Goal: Task Accomplishment & Management: Manage account settings

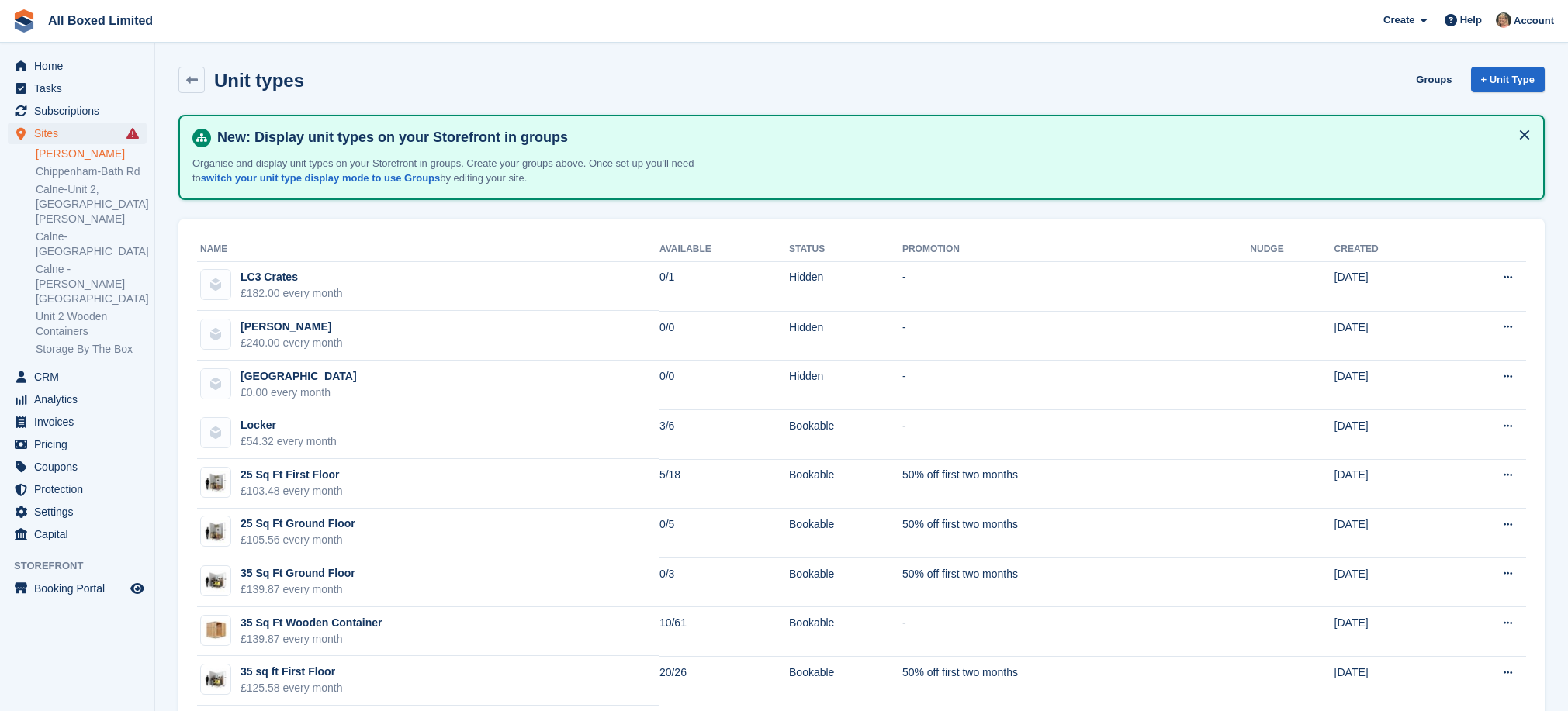
scroll to position [1061, 0]
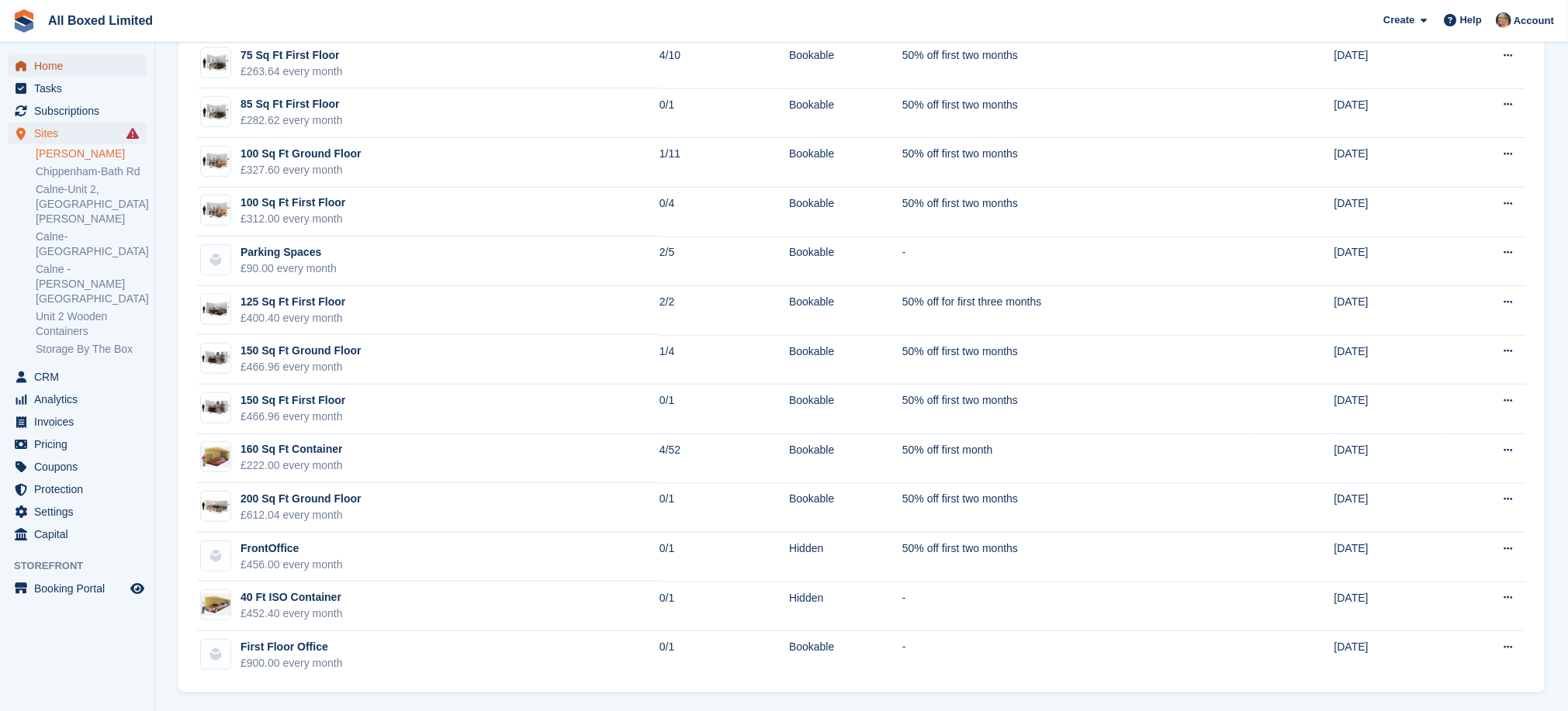
click at [36, 65] on span "Home" at bounding box center [81, 66] width 93 height 22
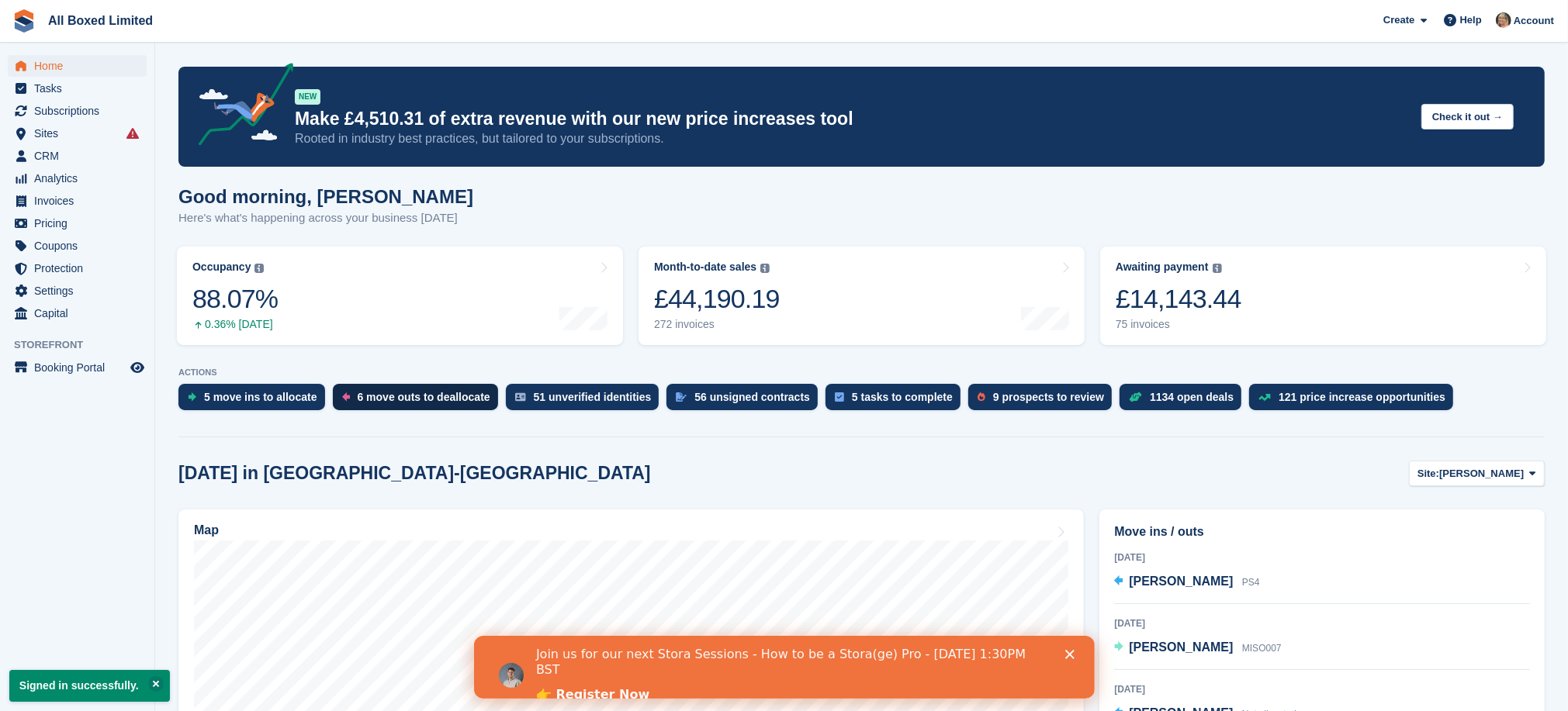
click at [406, 398] on div "6 move outs to deallocate" at bounding box center [424, 397] width 133 height 13
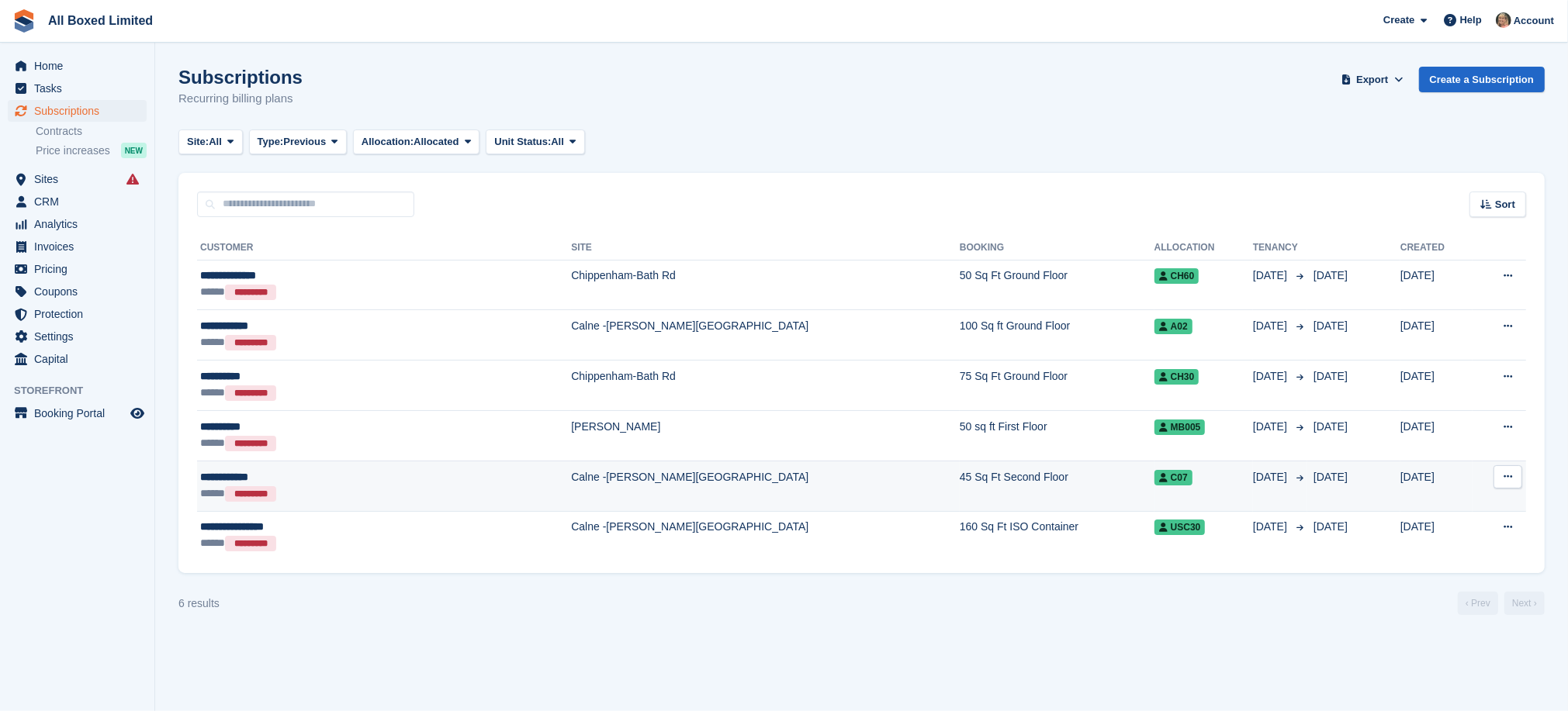
click at [1505, 472] on icon at bounding box center [1508, 477] width 8 height 10
click at [1155, 474] on span "C07" at bounding box center [1173, 478] width 38 height 15
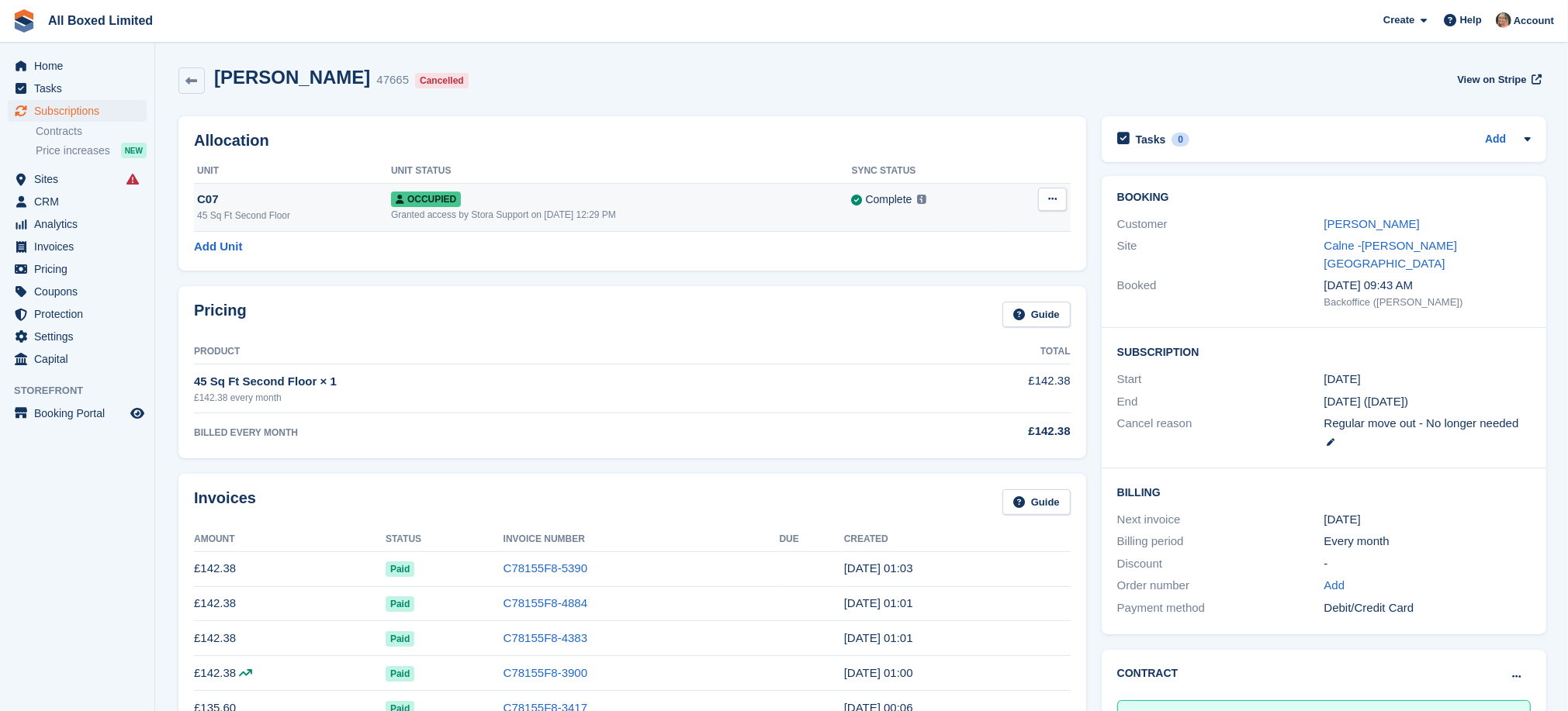
click at [1050, 203] on icon at bounding box center [1052, 199] width 8 height 10
click at [949, 263] on p "Deallocate" at bounding box center [992, 263] width 135 height 20
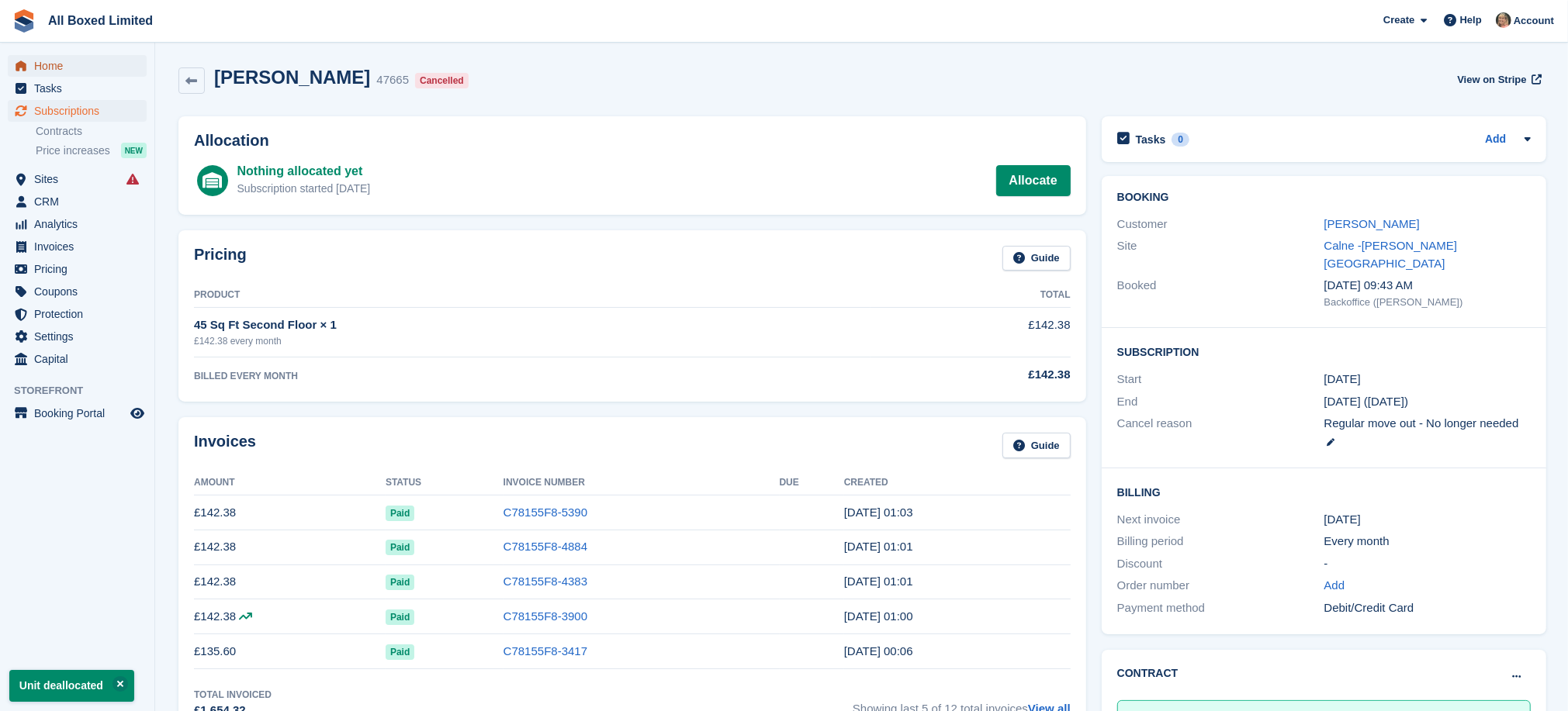
click at [50, 65] on span "Home" at bounding box center [81, 66] width 93 height 22
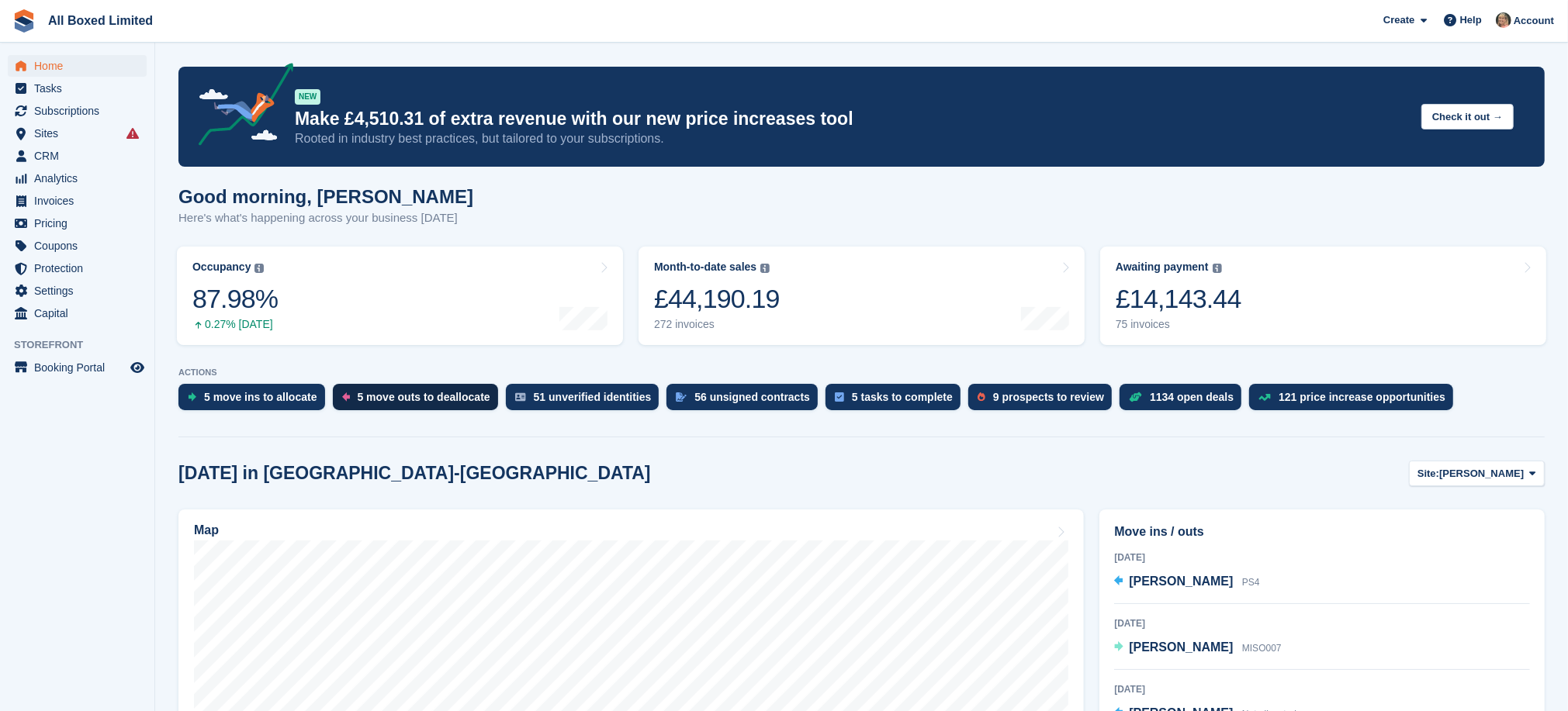
click at [411, 397] on div "5 move outs to deallocate" at bounding box center [424, 397] width 133 height 13
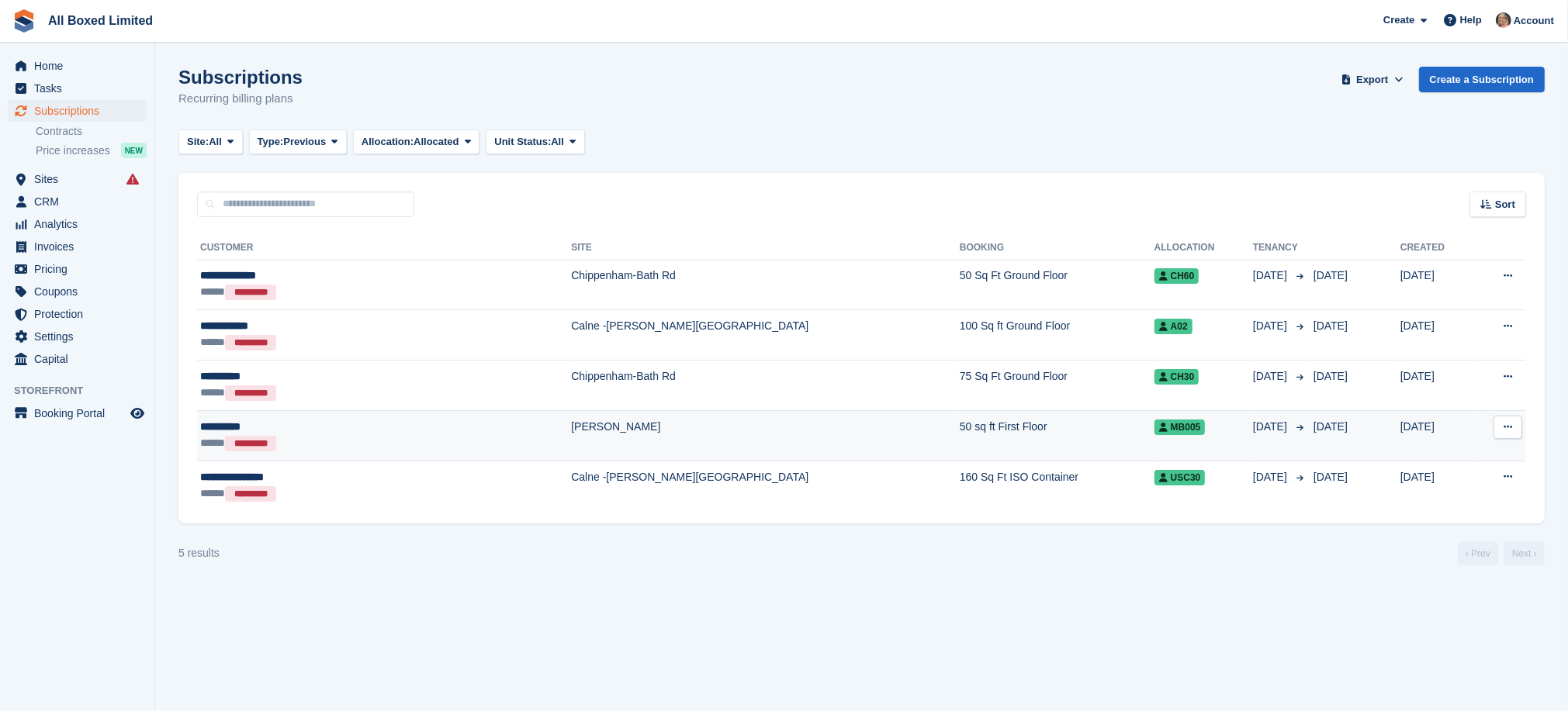
click at [571, 427] on td "[PERSON_NAME]" at bounding box center [765, 436] width 389 height 50
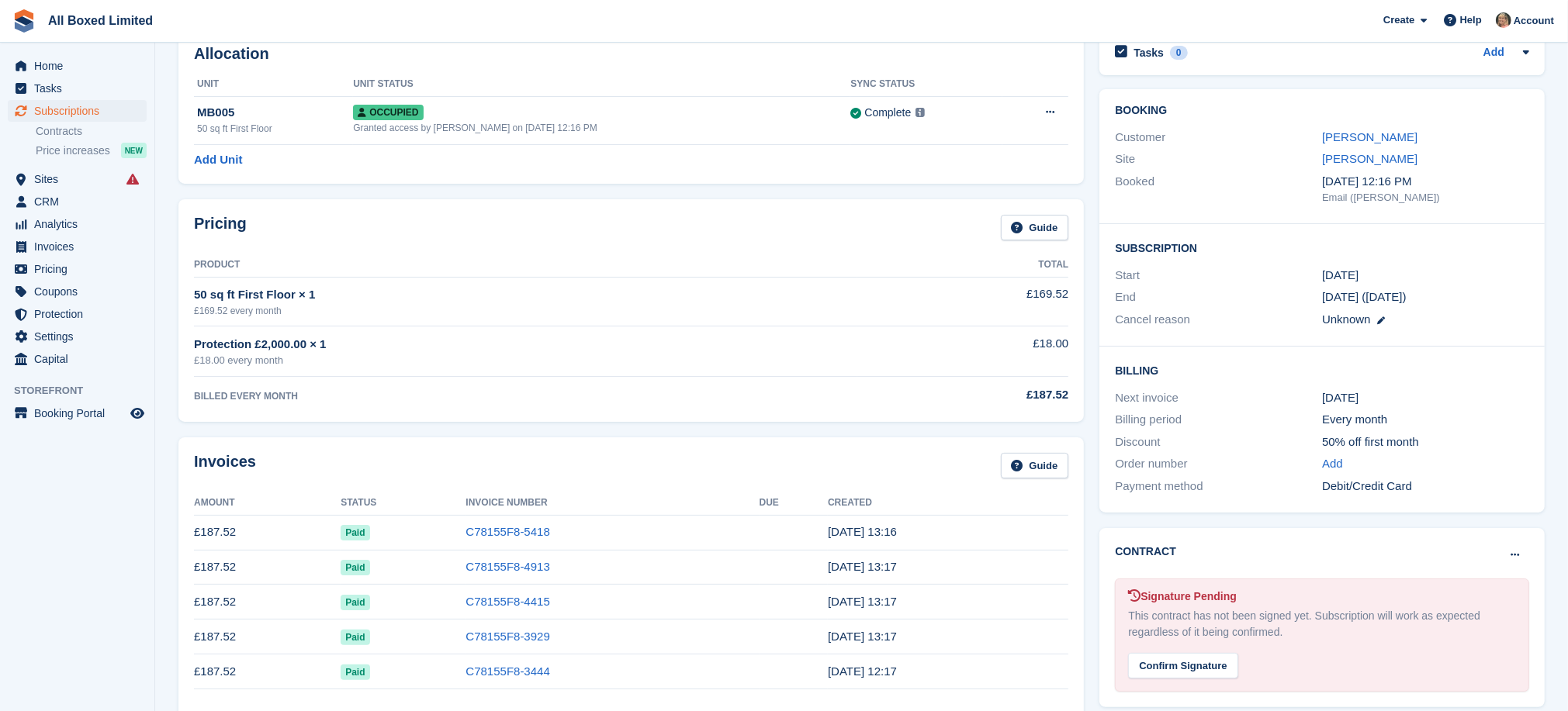
scroll to position [68, 0]
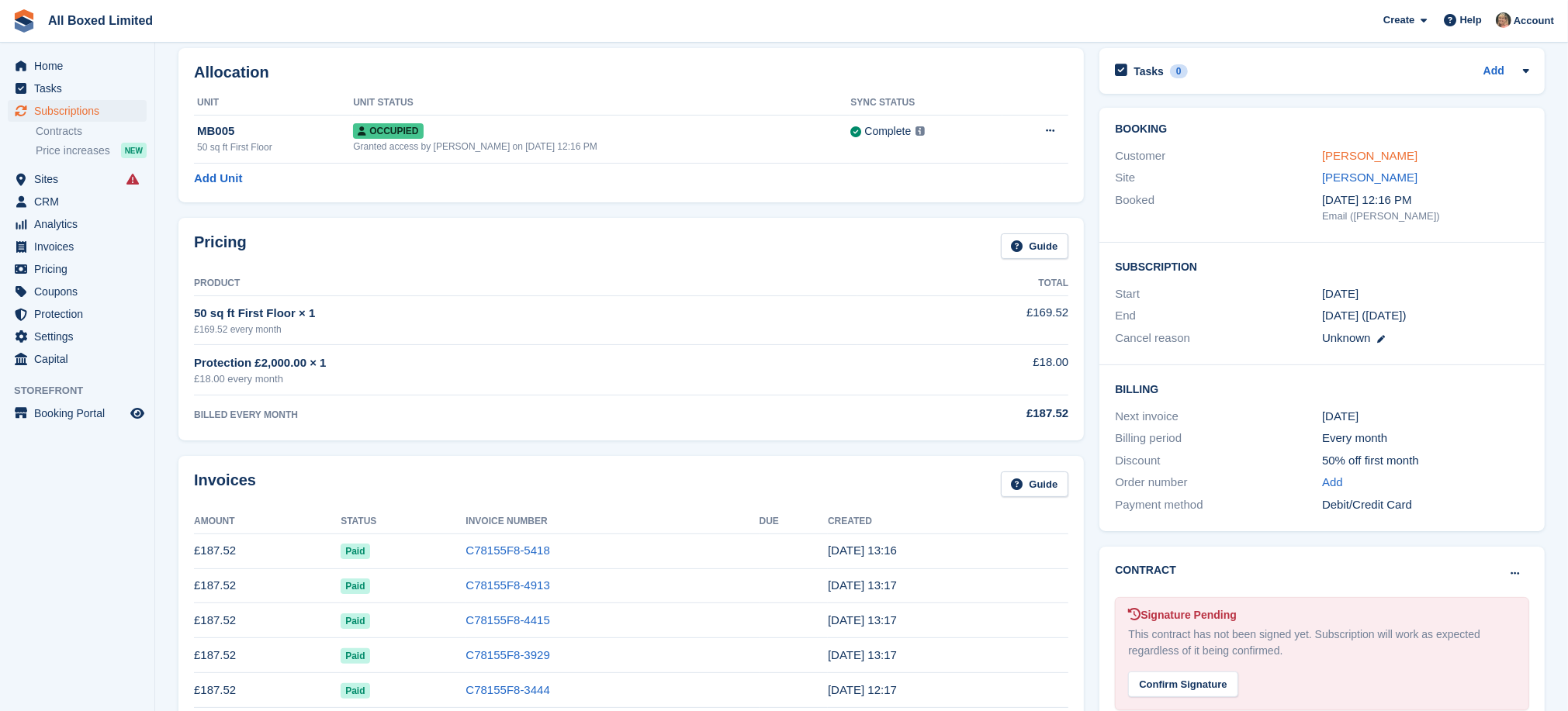
click at [1361, 152] on link "Jon Dainty" at bounding box center [1370, 155] width 96 height 13
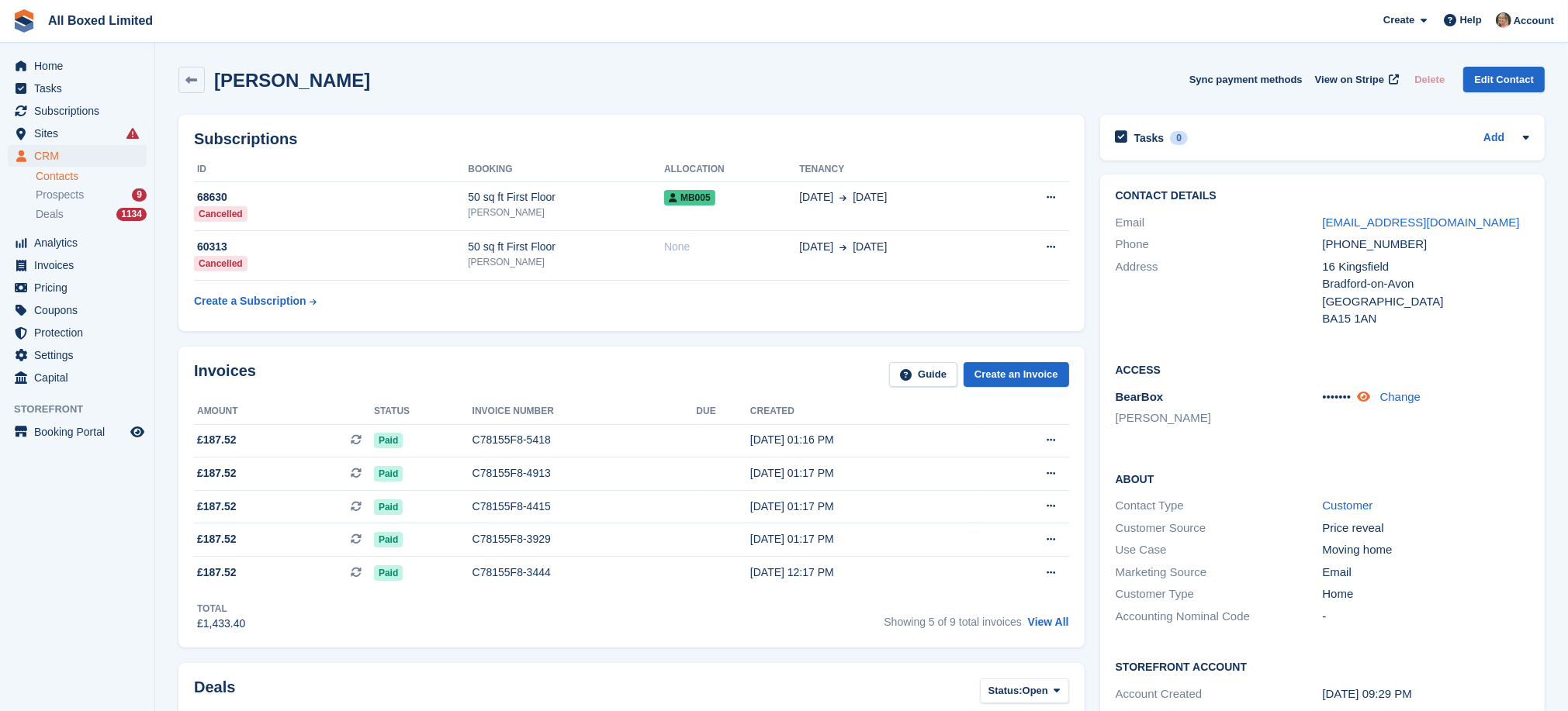
click at [1367, 395] on icon at bounding box center [1364, 397] width 13 height 12
click at [1041, 628] on link "View All" at bounding box center [1048, 622] width 41 height 13
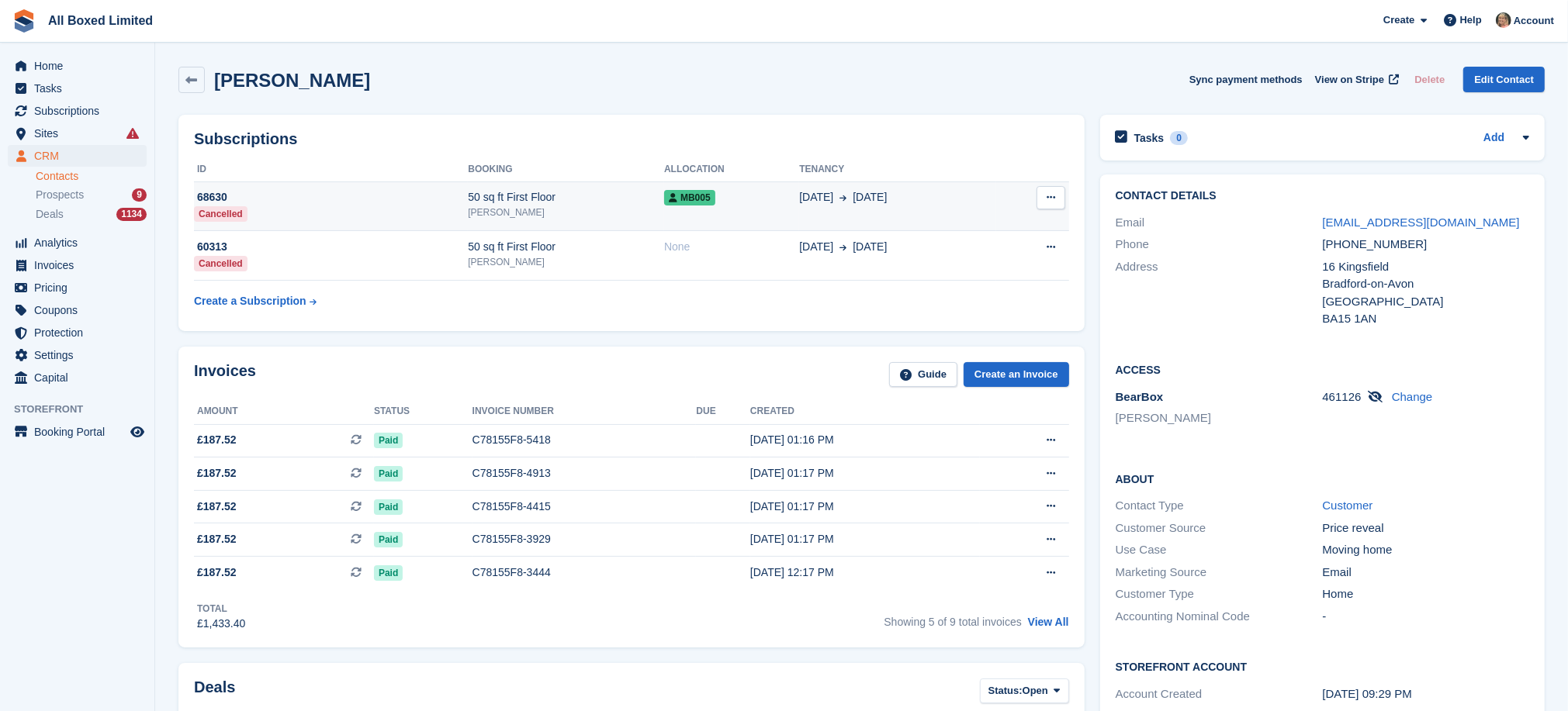
click at [1053, 194] on icon at bounding box center [1051, 197] width 8 height 10
click at [217, 195] on div "68630" at bounding box center [331, 196] width 274 height 16
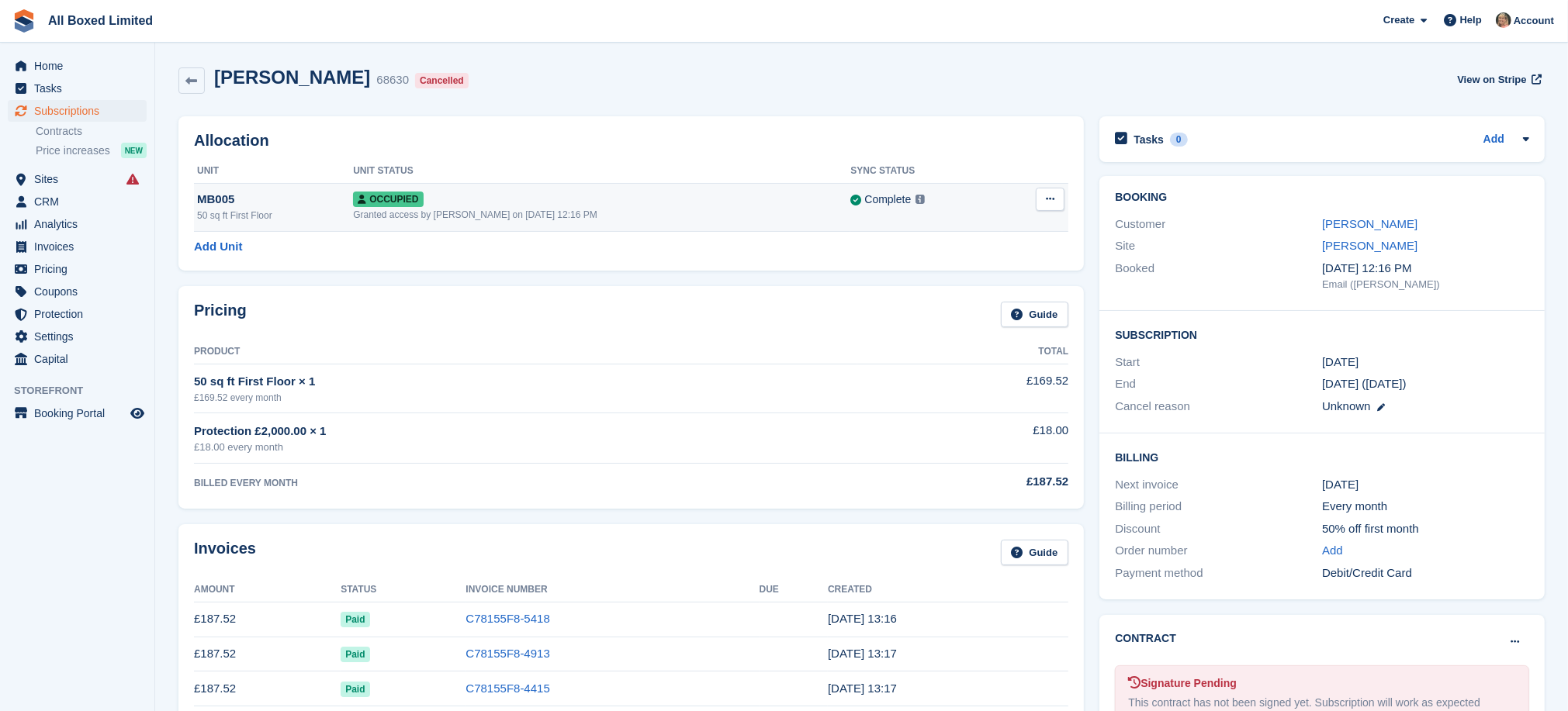
click at [1054, 195] on icon at bounding box center [1050, 199] width 8 height 10
click at [968, 264] on p "Deallocate" at bounding box center [990, 263] width 135 height 20
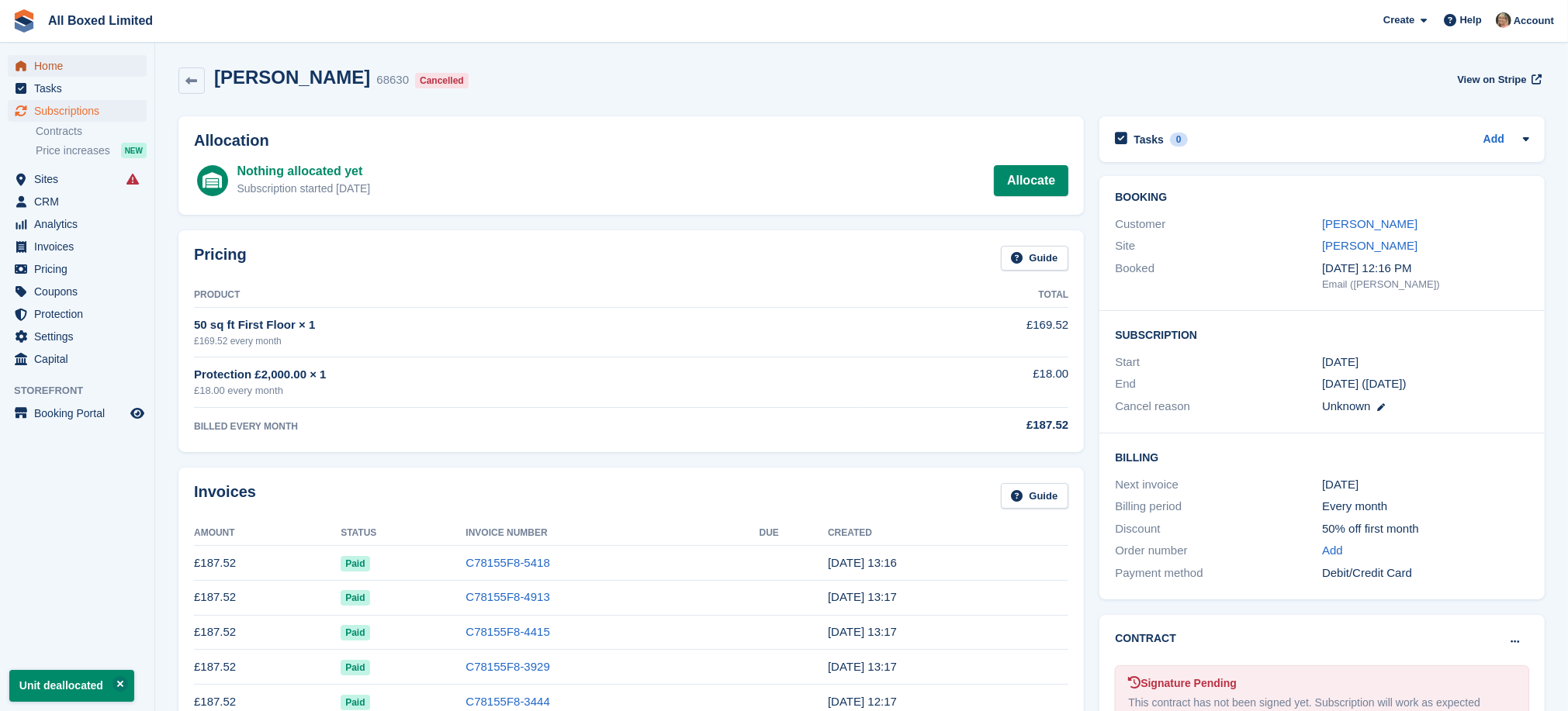
click at [60, 64] on span "Home" at bounding box center [81, 66] width 93 height 22
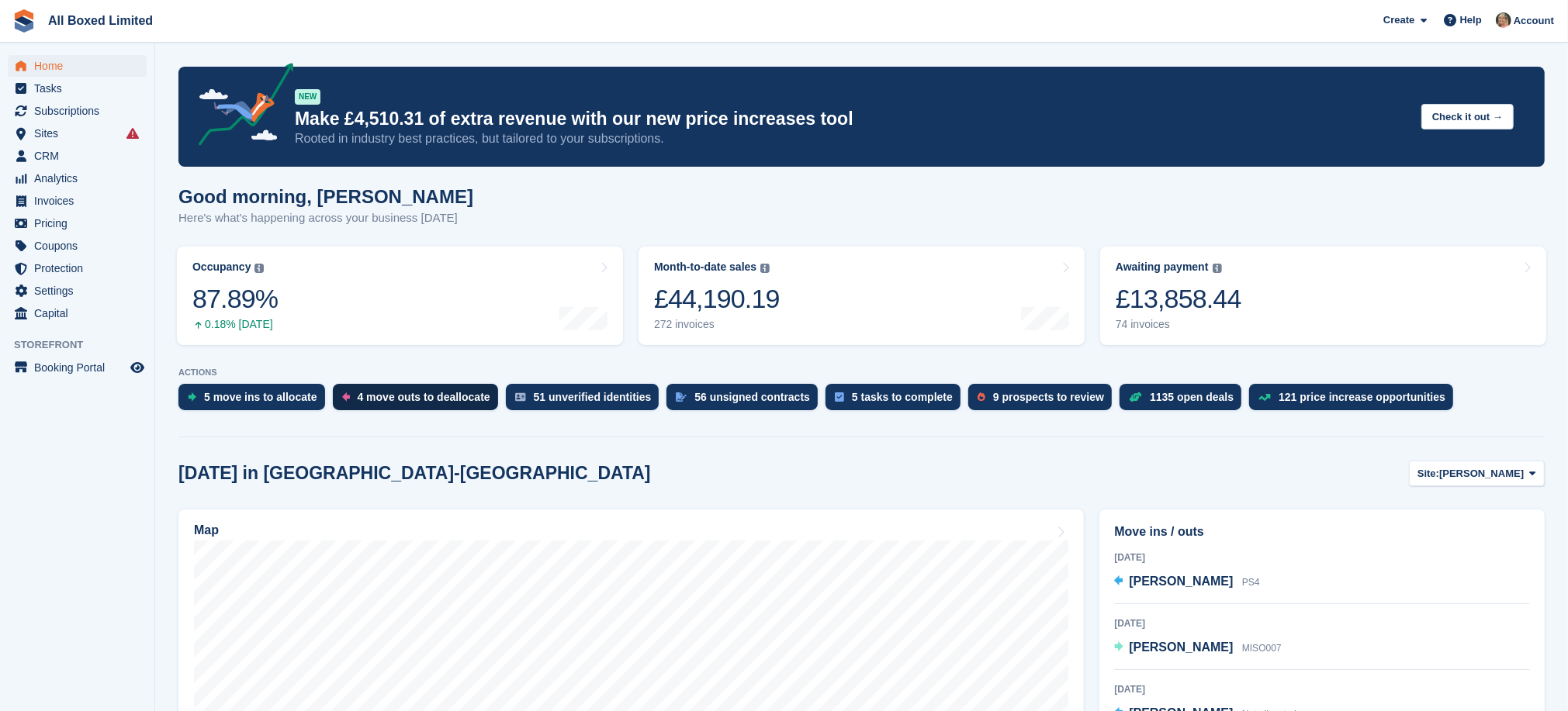
click at [440, 399] on div "4 move outs to deallocate" at bounding box center [424, 397] width 133 height 13
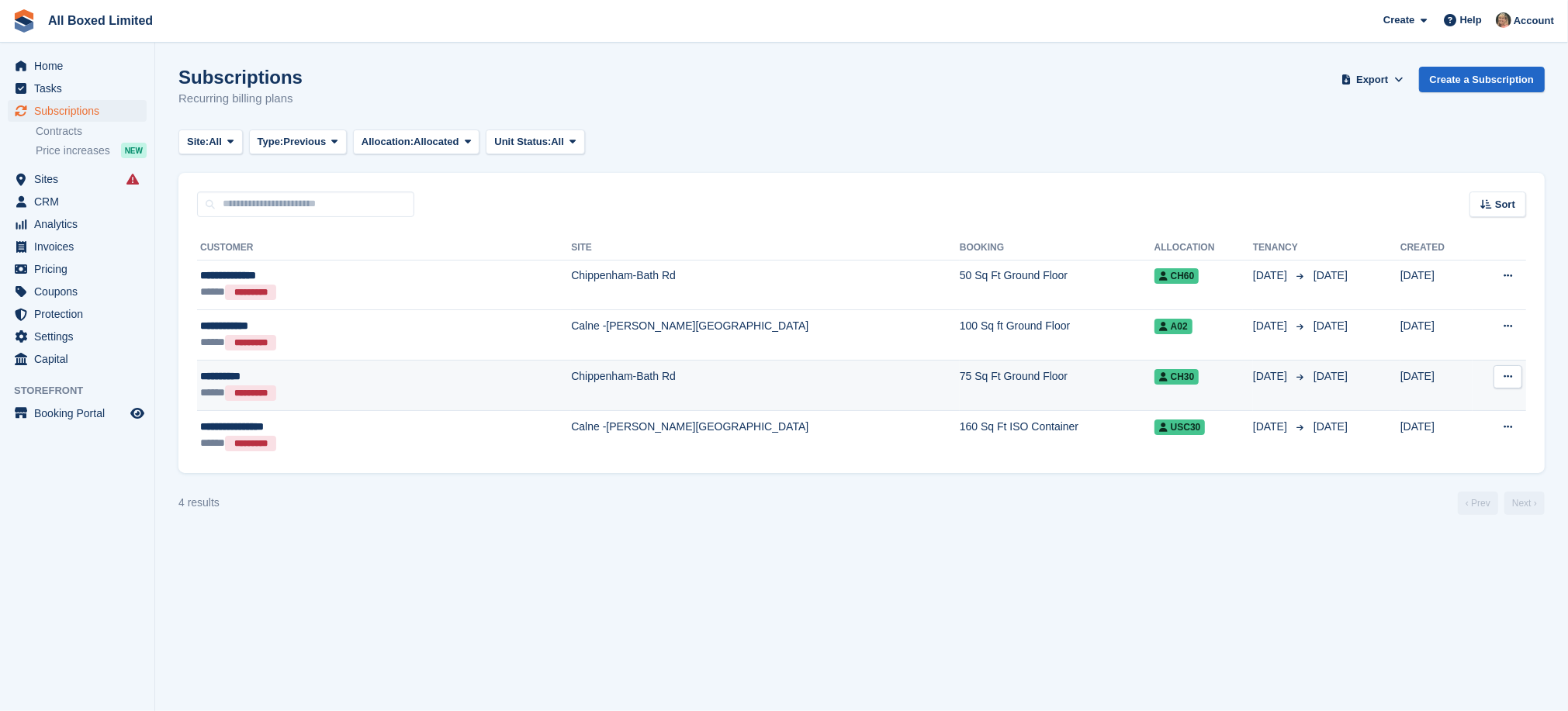
click at [213, 378] on div "**********" at bounding box center [312, 376] width 226 height 16
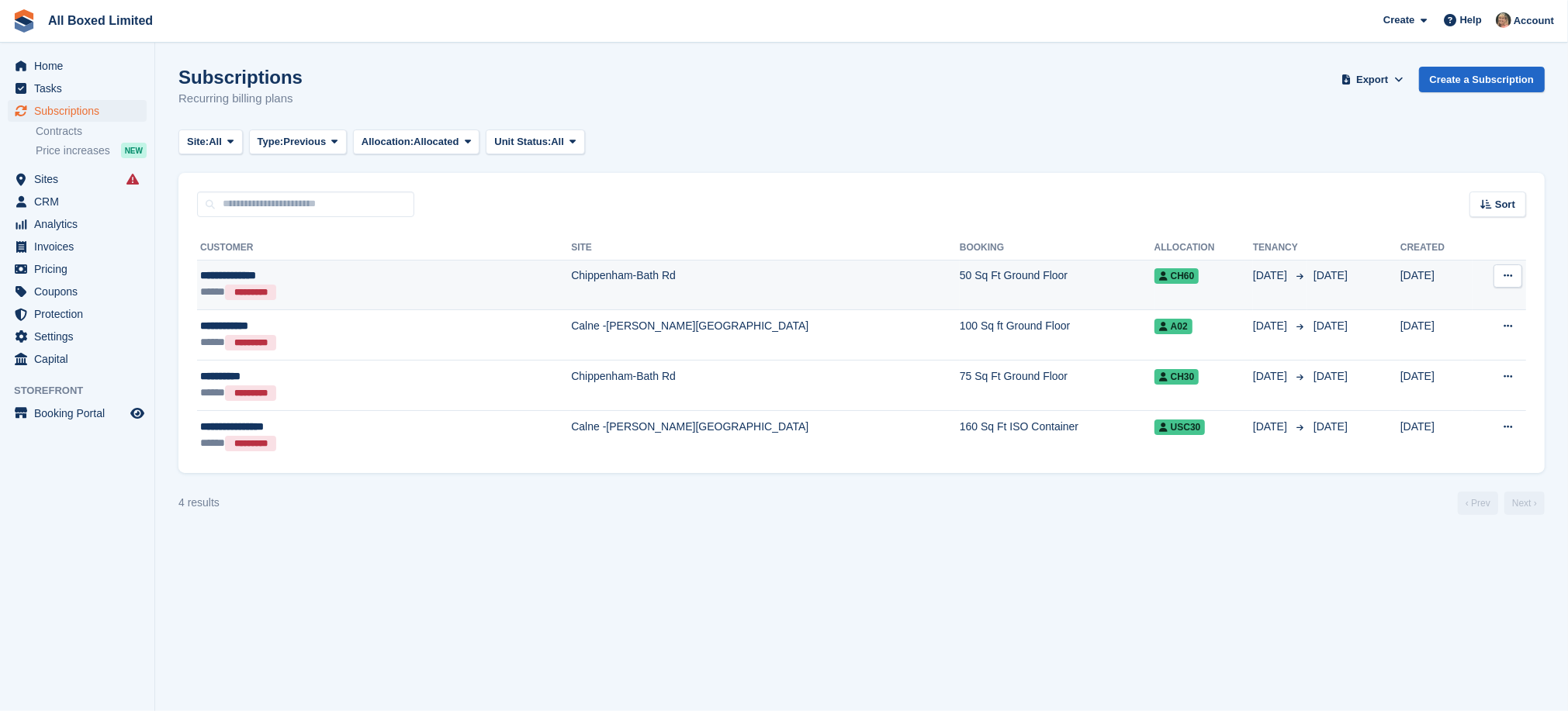
click at [571, 274] on td "Chippenham-Bath Rd" at bounding box center [765, 285] width 389 height 50
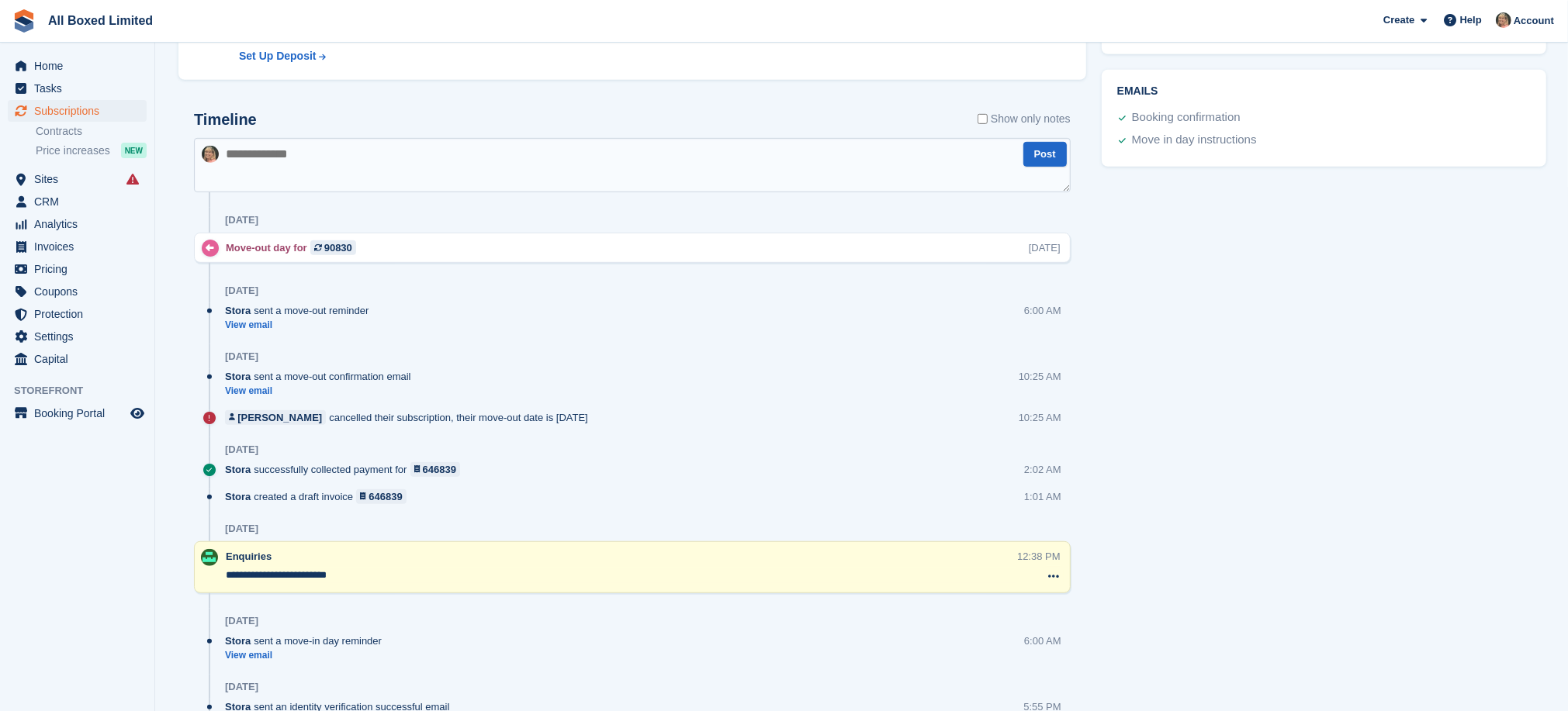
scroll to position [931, 0]
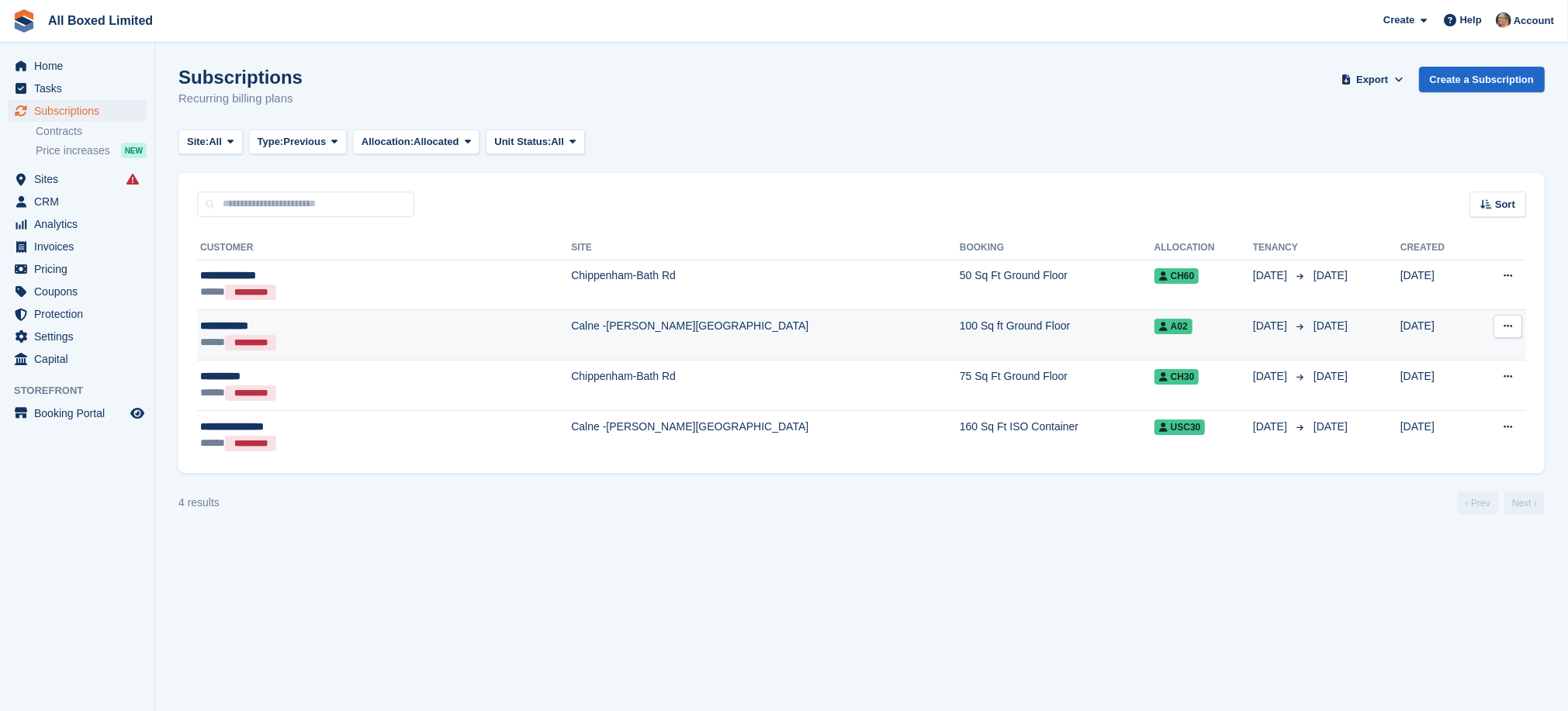
click at [571, 327] on td "Calne -[PERSON_NAME][GEOGRAPHIC_DATA]" at bounding box center [765, 336] width 389 height 50
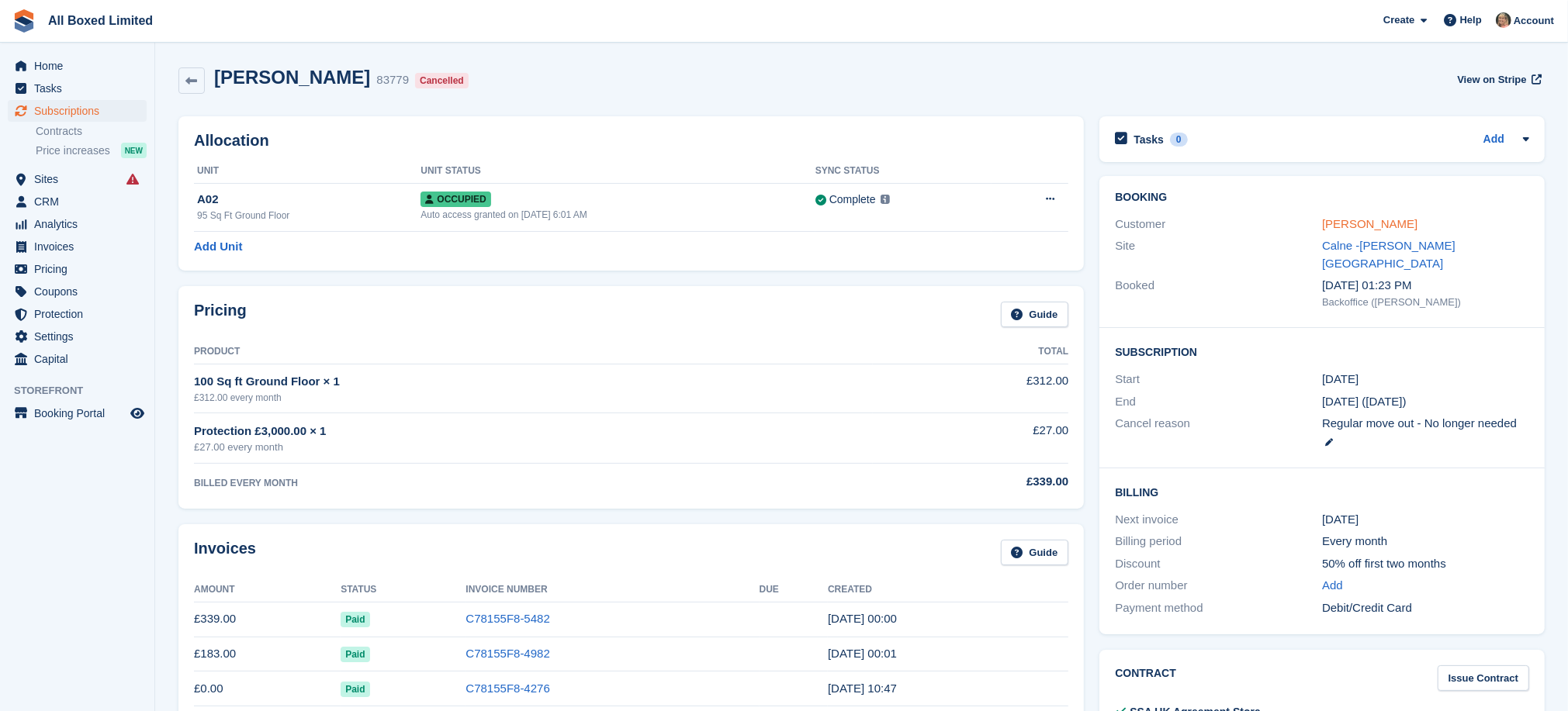
click at [1346, 225] on link "David Crouch" at bounding box center [1370, 224] width 96 height 13
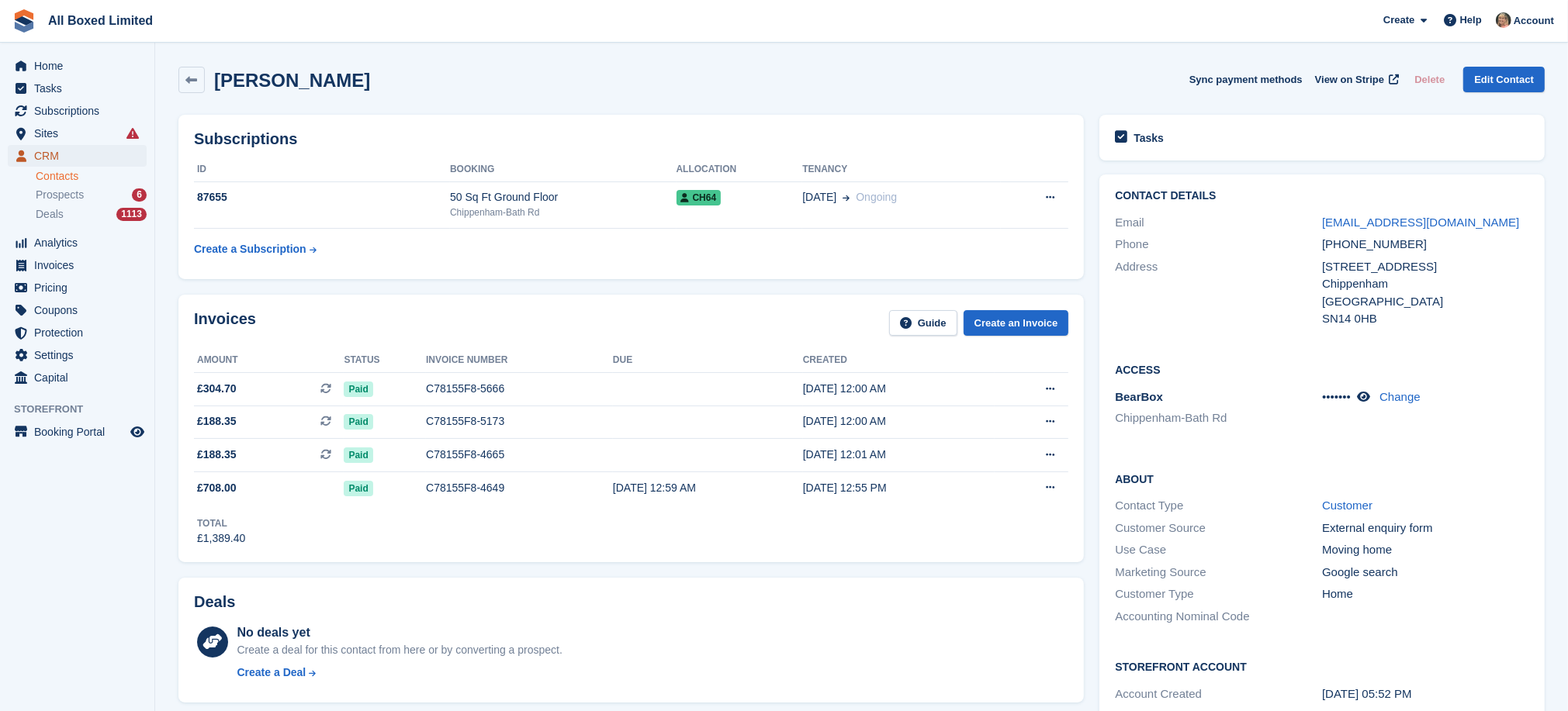
click at [56, 153] on span "CRM" at bounding box center [81, 156] width 93 height 22
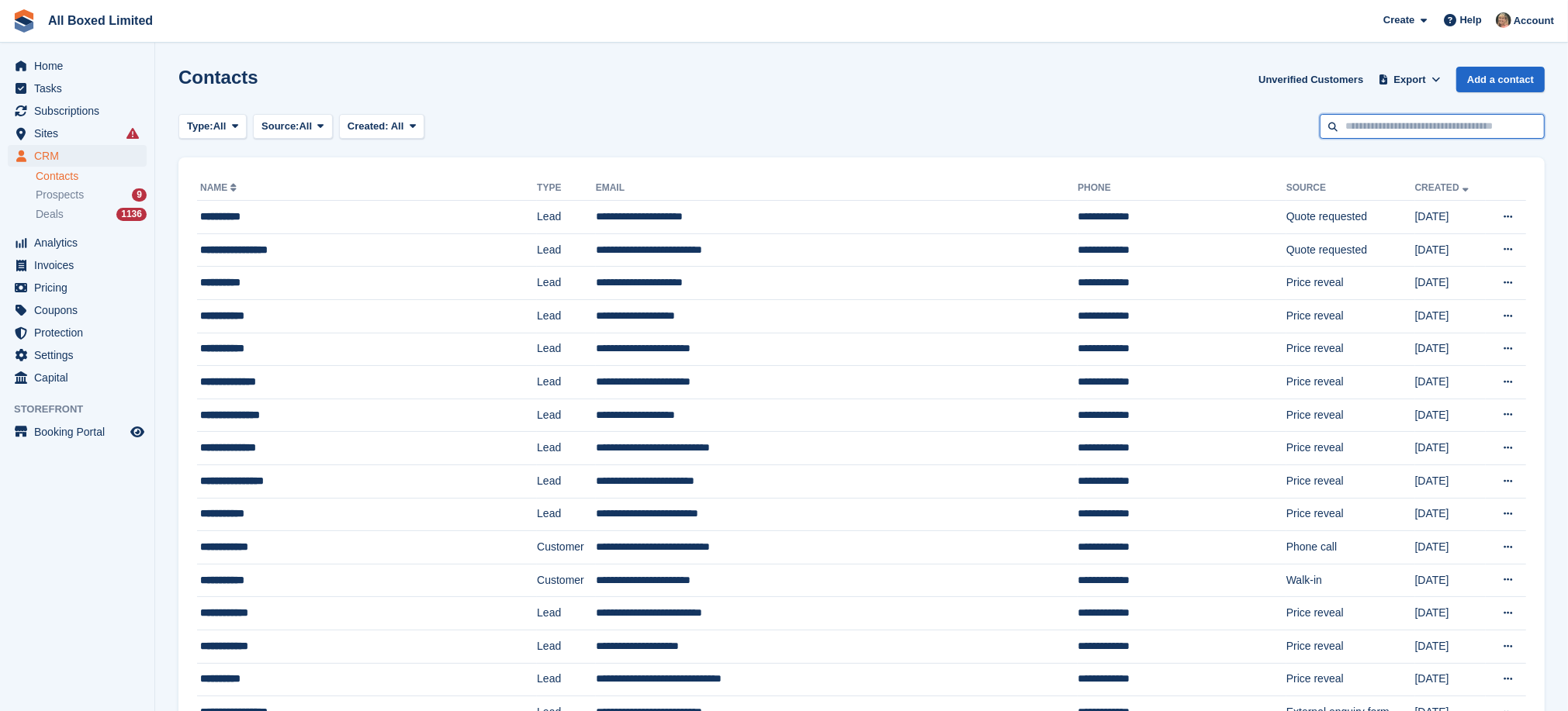
drag, startPoint x: 0, startPoint y: 0, endPoint x: 1365, endPoint y: 123, distance: 1370.5
click at [1365, 123] on input "text" at bounding box center [1433, 127] width 225 height 25
type input "********"
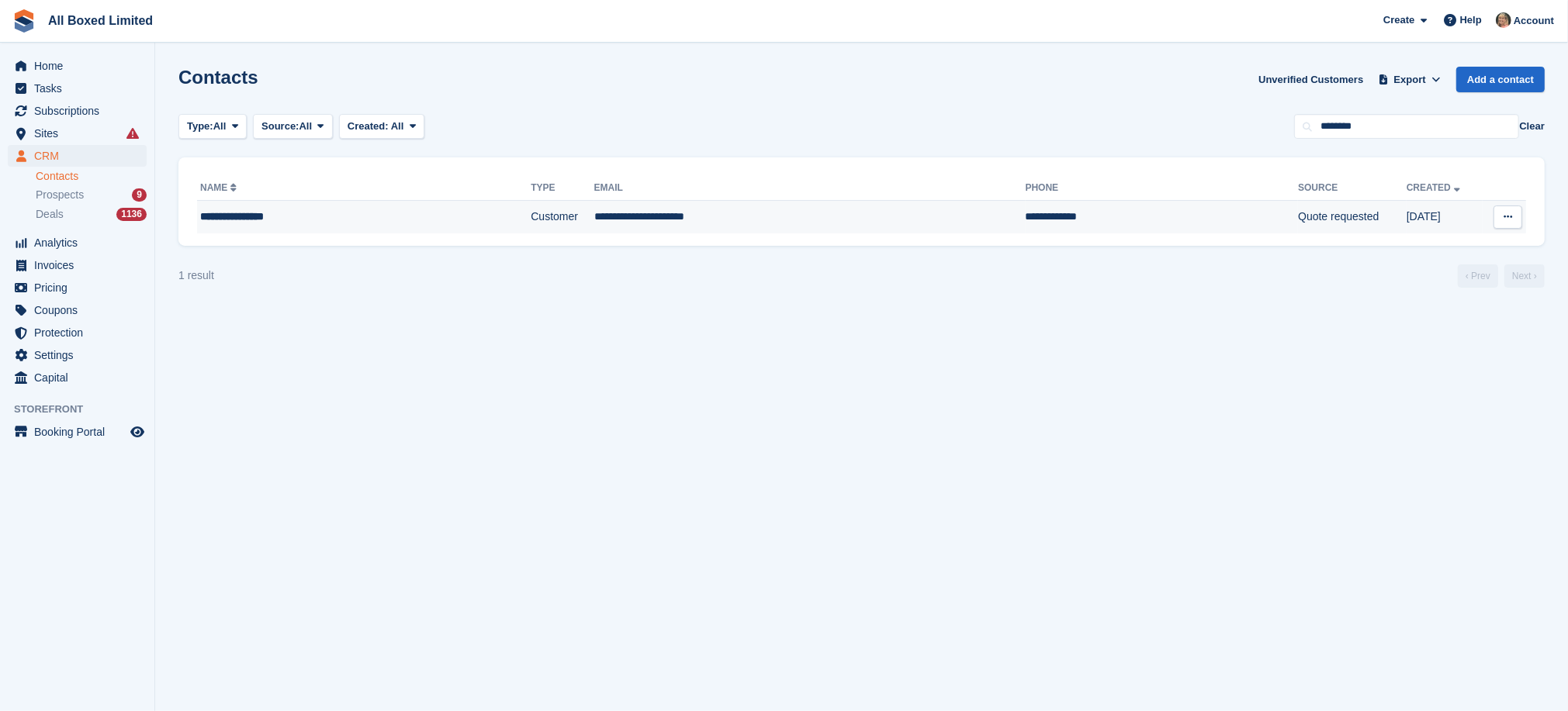
click at [611, 215] on td "**********" at bounding box center [810, 217] width 432 height 33
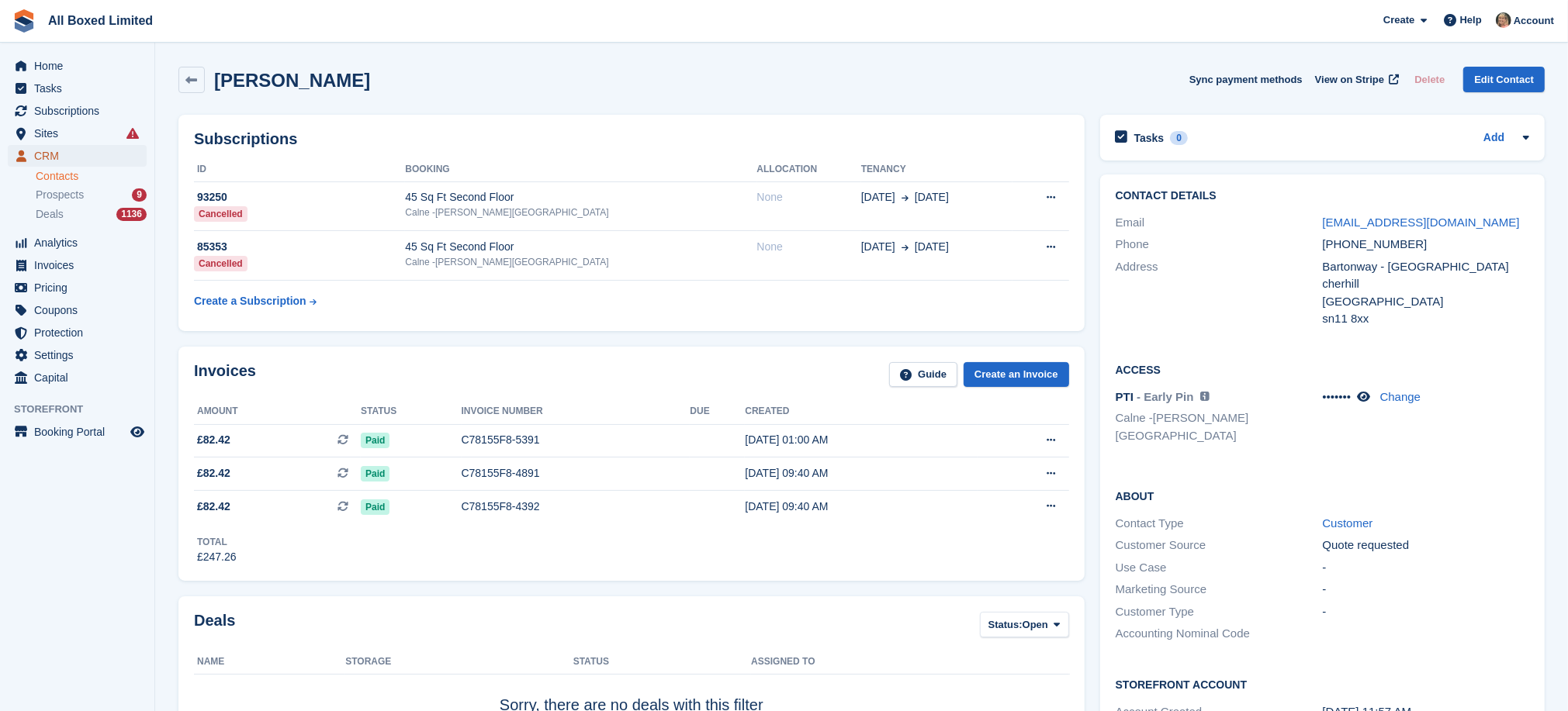
click at [40, 150] on span "CRM" at bounding box center [81, 156] width 93 height 22
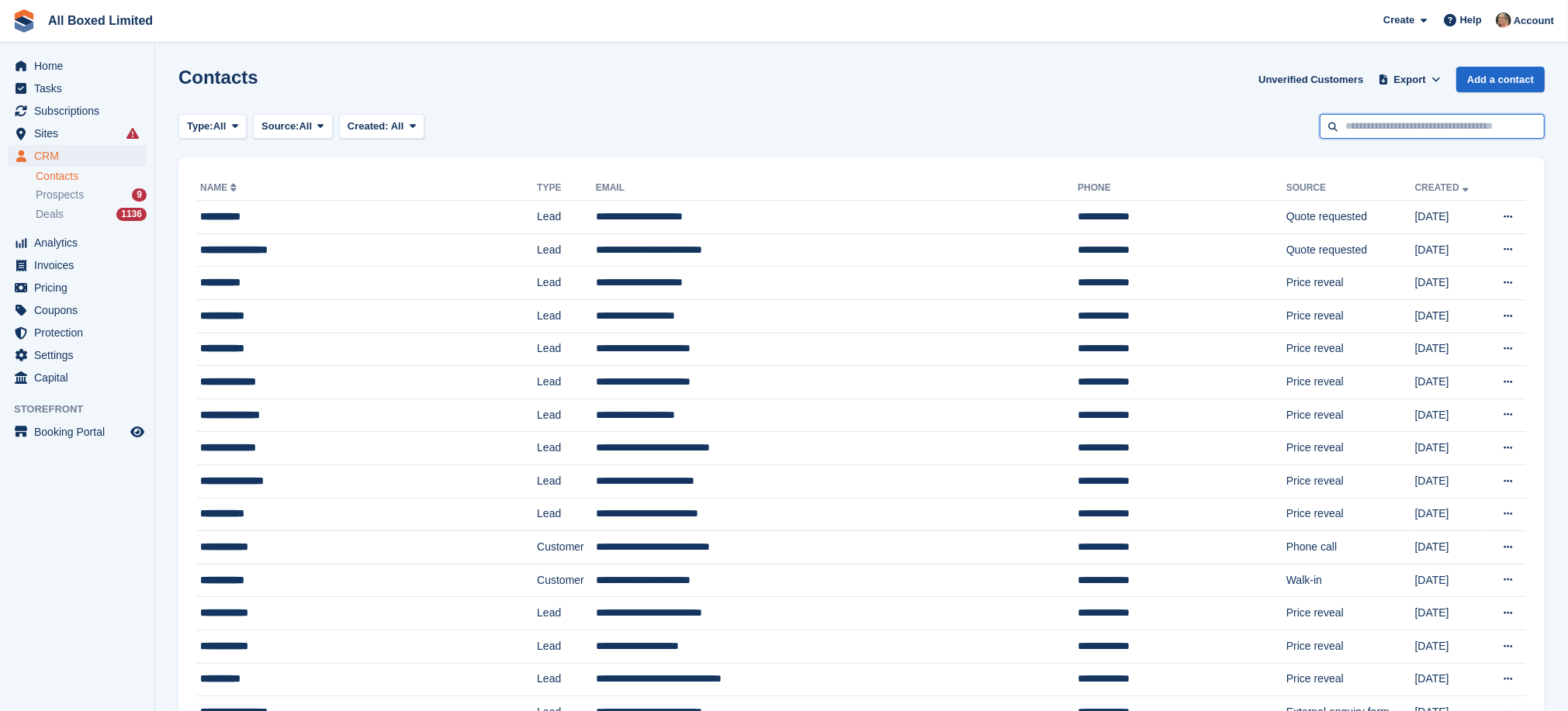
click at [1382, 118] on input "text" at bounding box center [1433, 127] width 225 height 25
type input "*******"
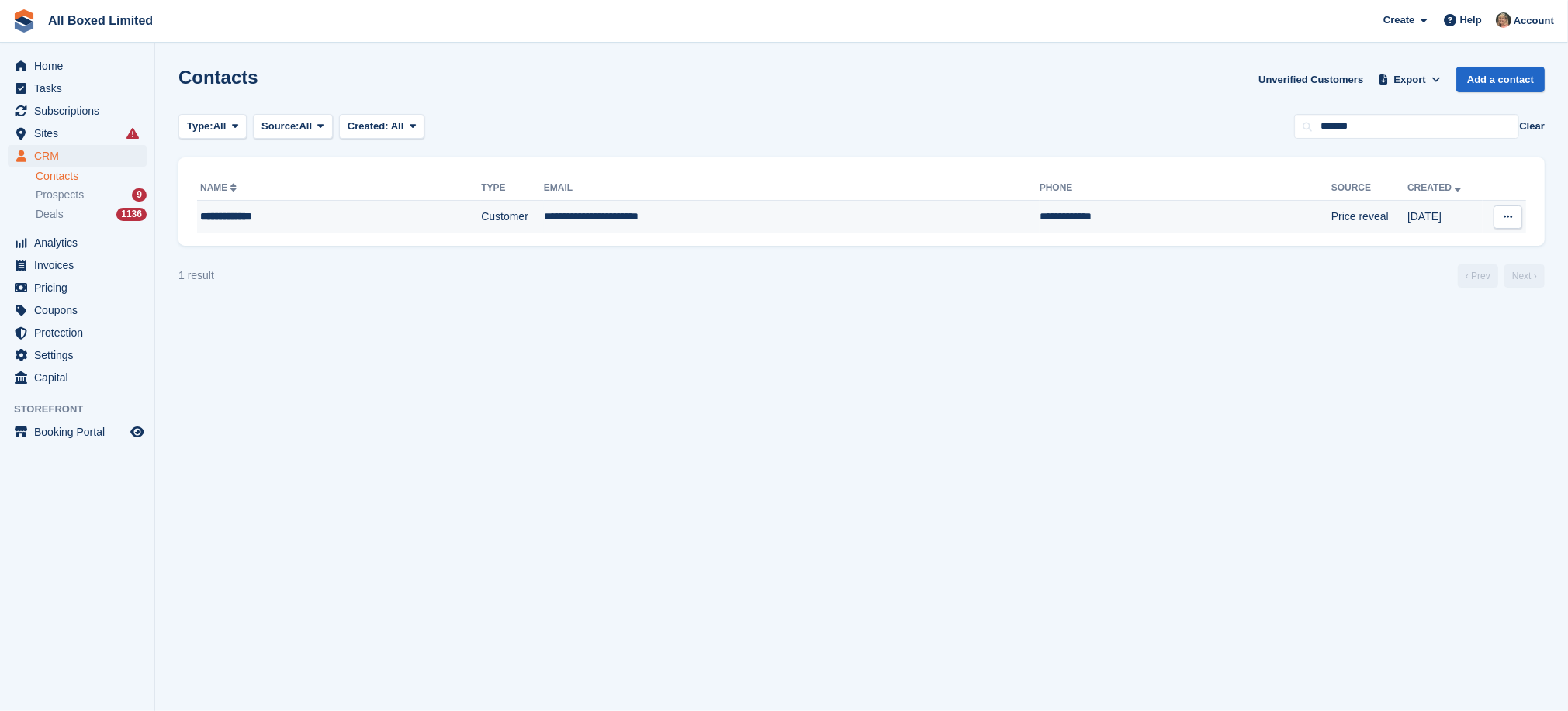
click at [650, 217] on td "**********" at bounding box center [792, 217] width 496 height 33
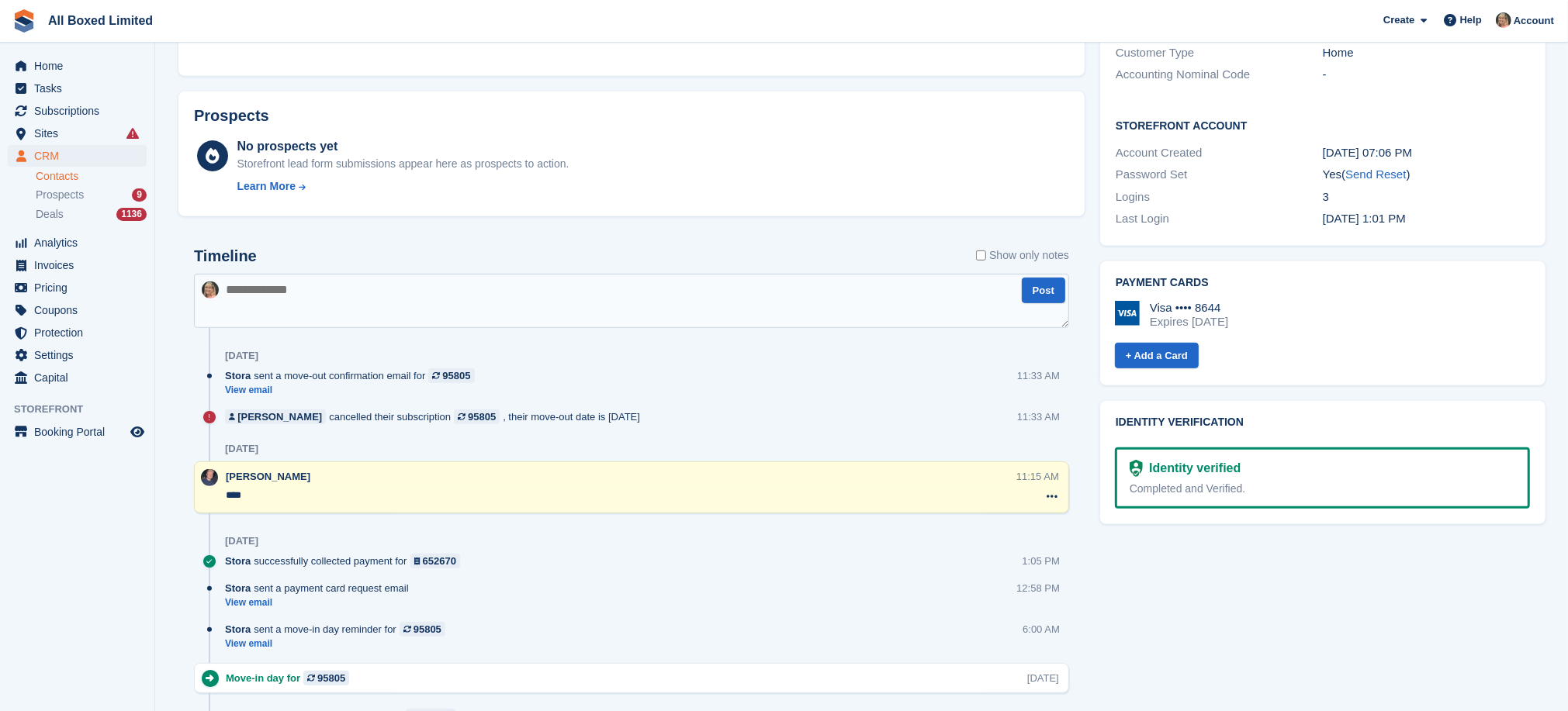
scroll to position [698, 0]
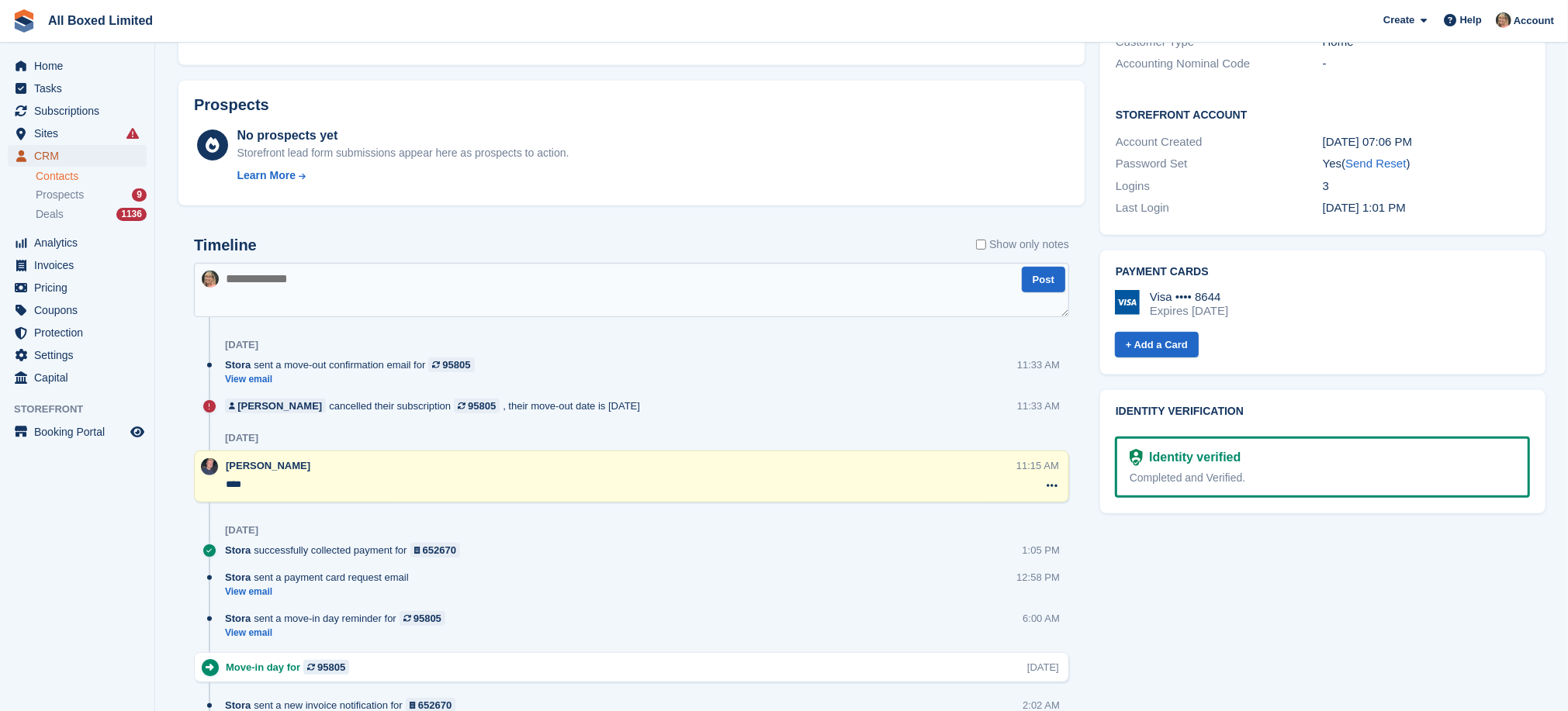
click at [44, 154] on span "CRM" at bounding box center [81, 156] width 93 height 22
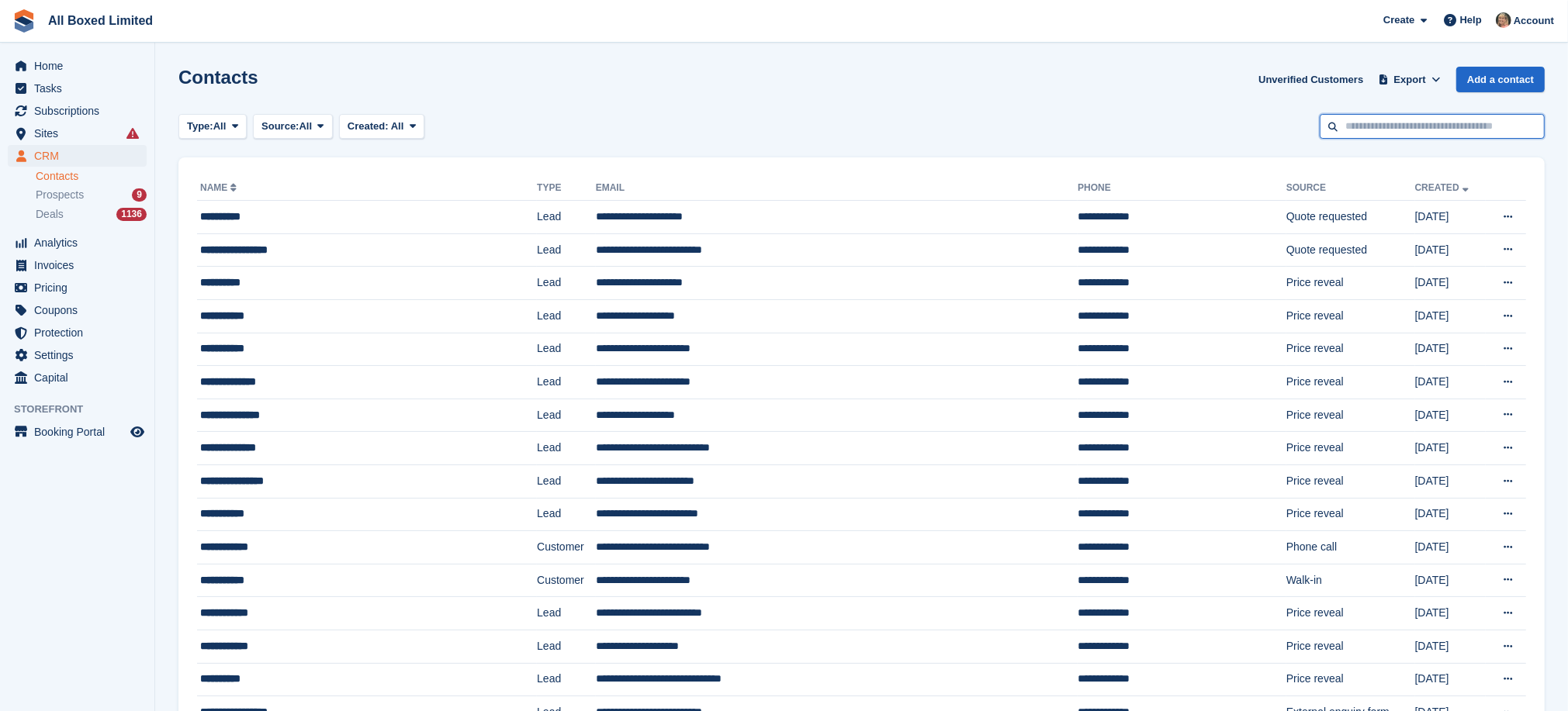
click at [1377, 118] on input "text" at bounding box center [1433, 127] width 225 height 25
type input "****"
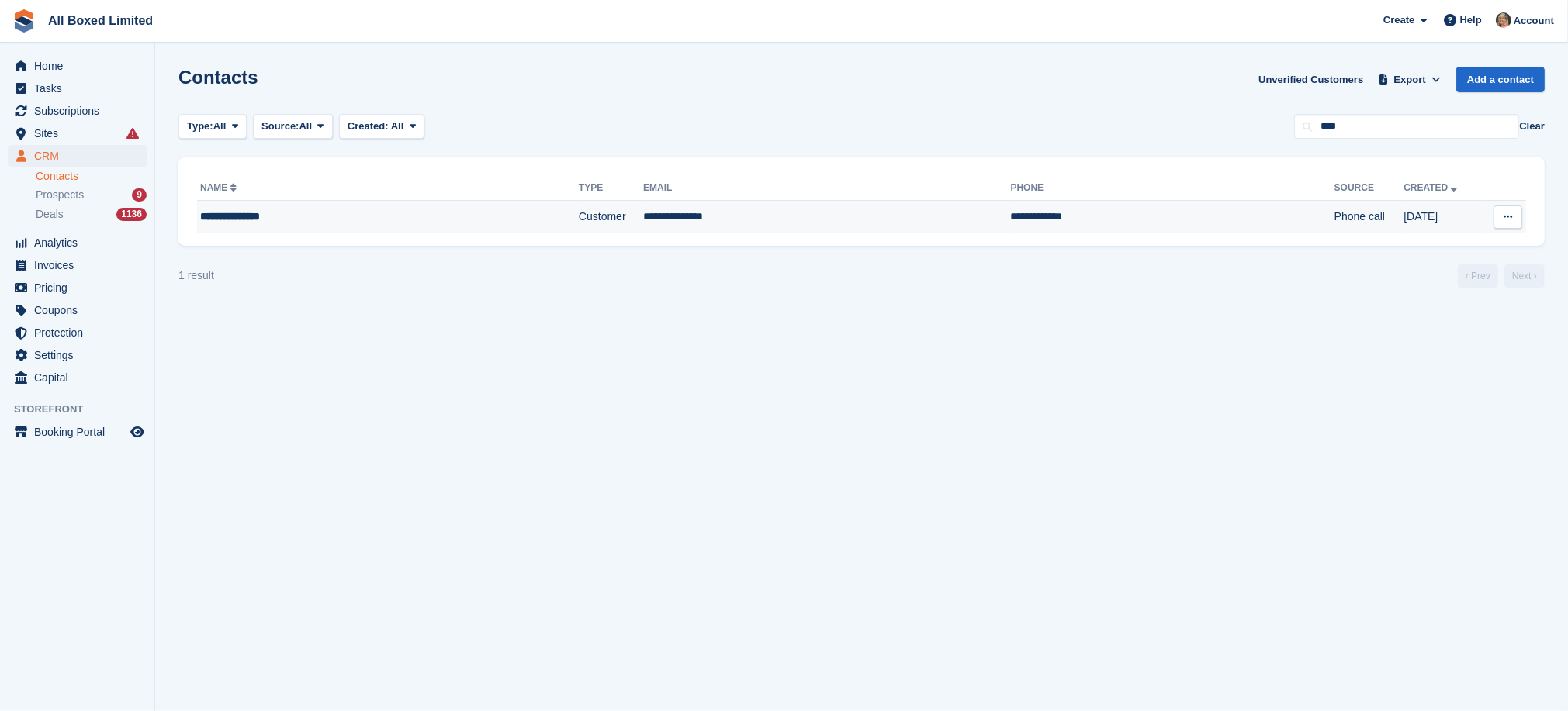
click at [656, 213] on td "**********" at bounding box center [826, 217] width 367 height 33
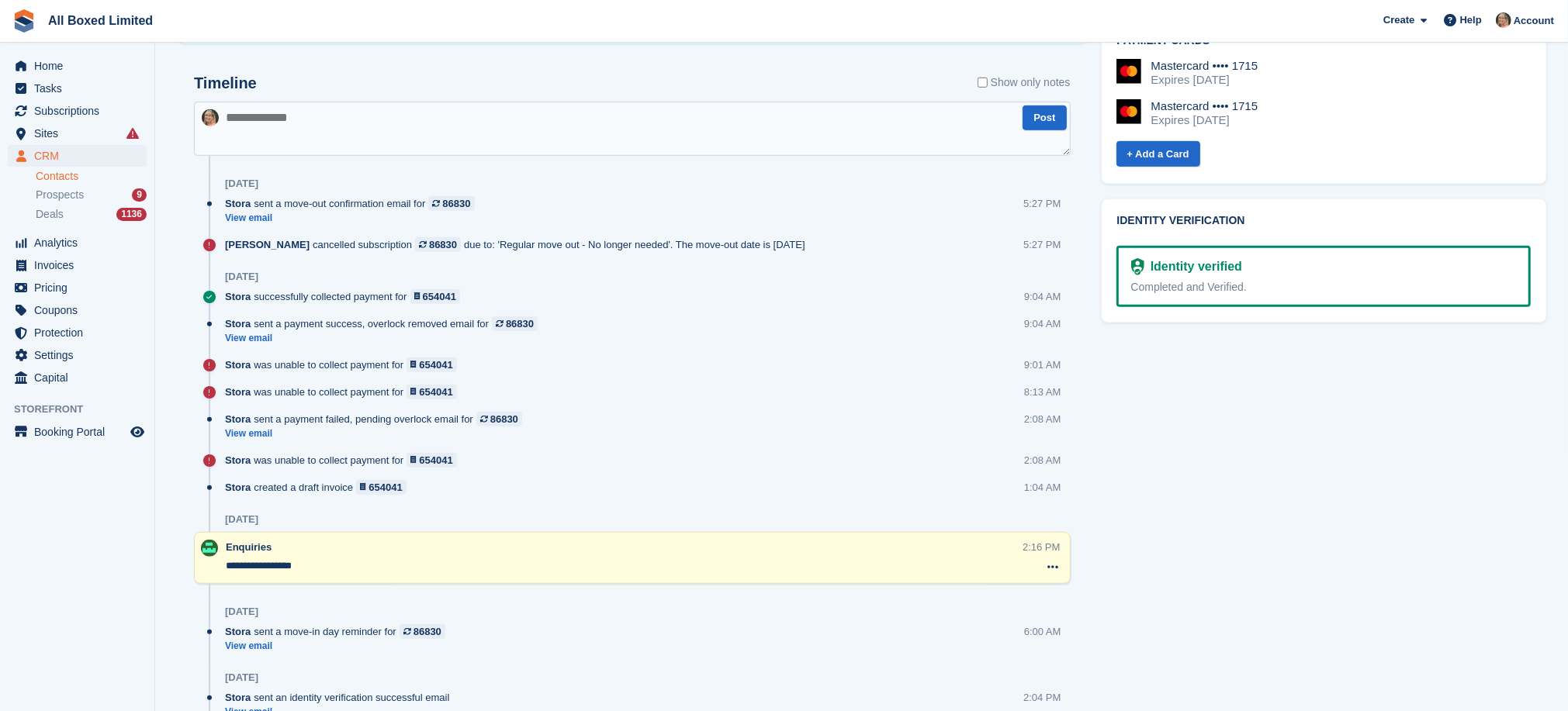
scroll to position [931, 0]
click at [56, 173] on link "Contacts" at bounding box center [92, 176] width 111 height 15
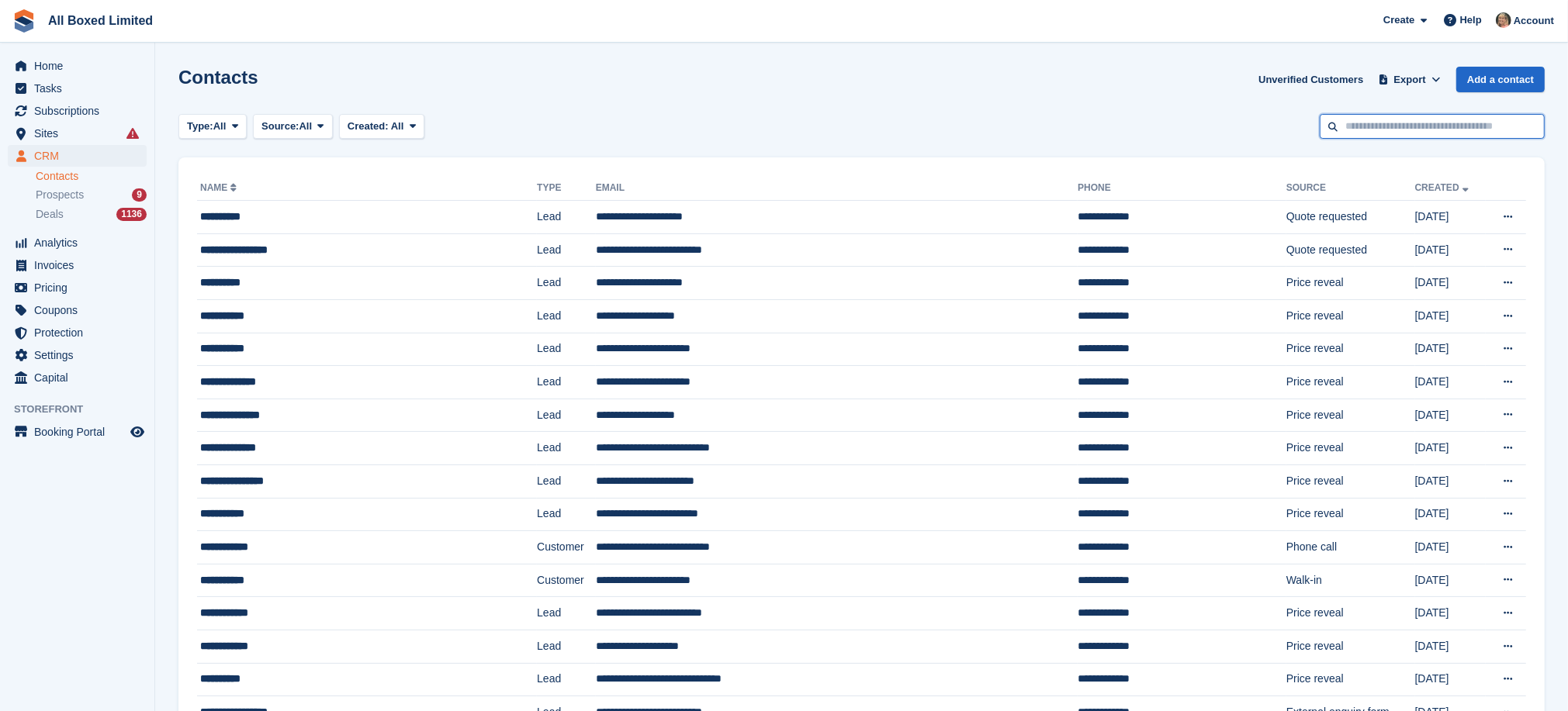
click at [1405, 123] on input "text" at bounding box center [1433, 127] width 225 height 25
type input "*****"
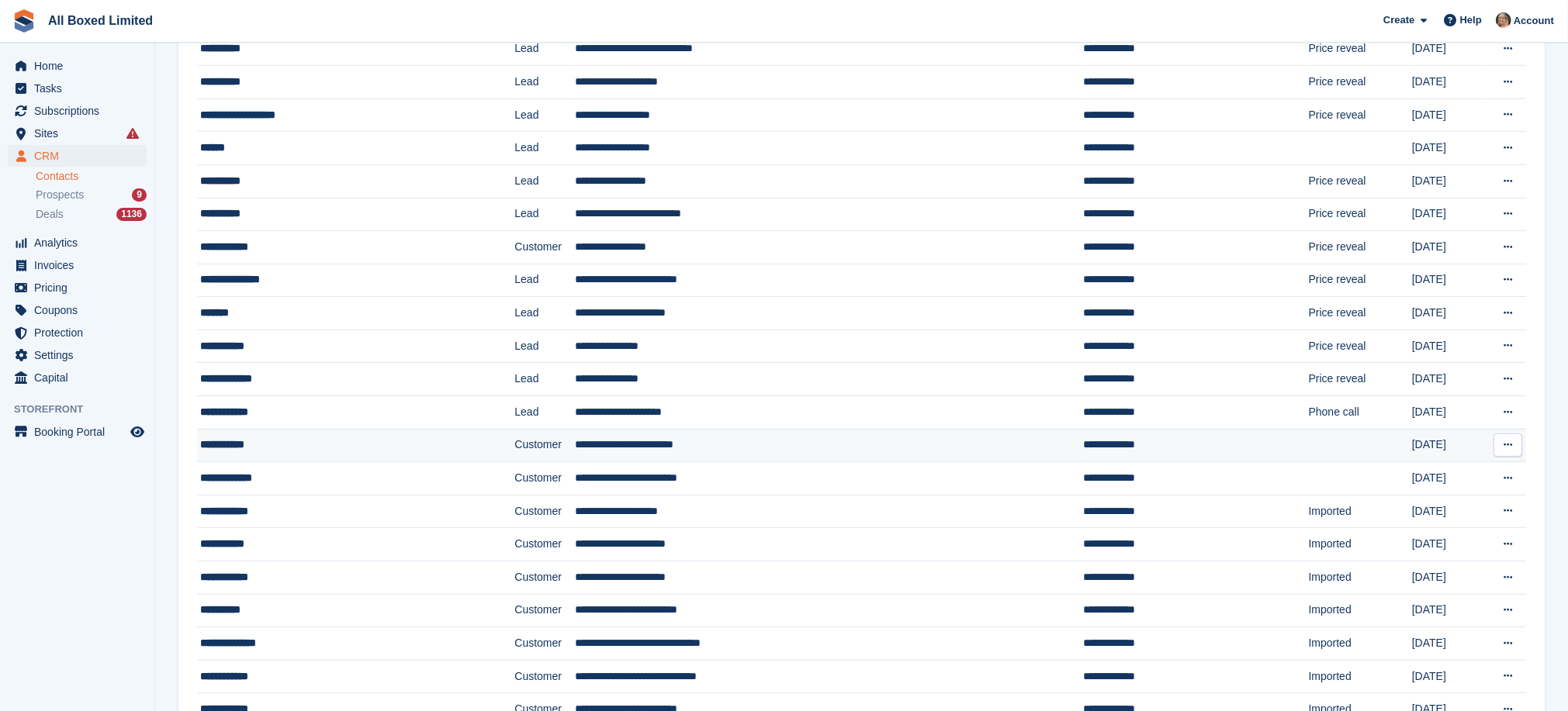
scroll to position [558, 0]
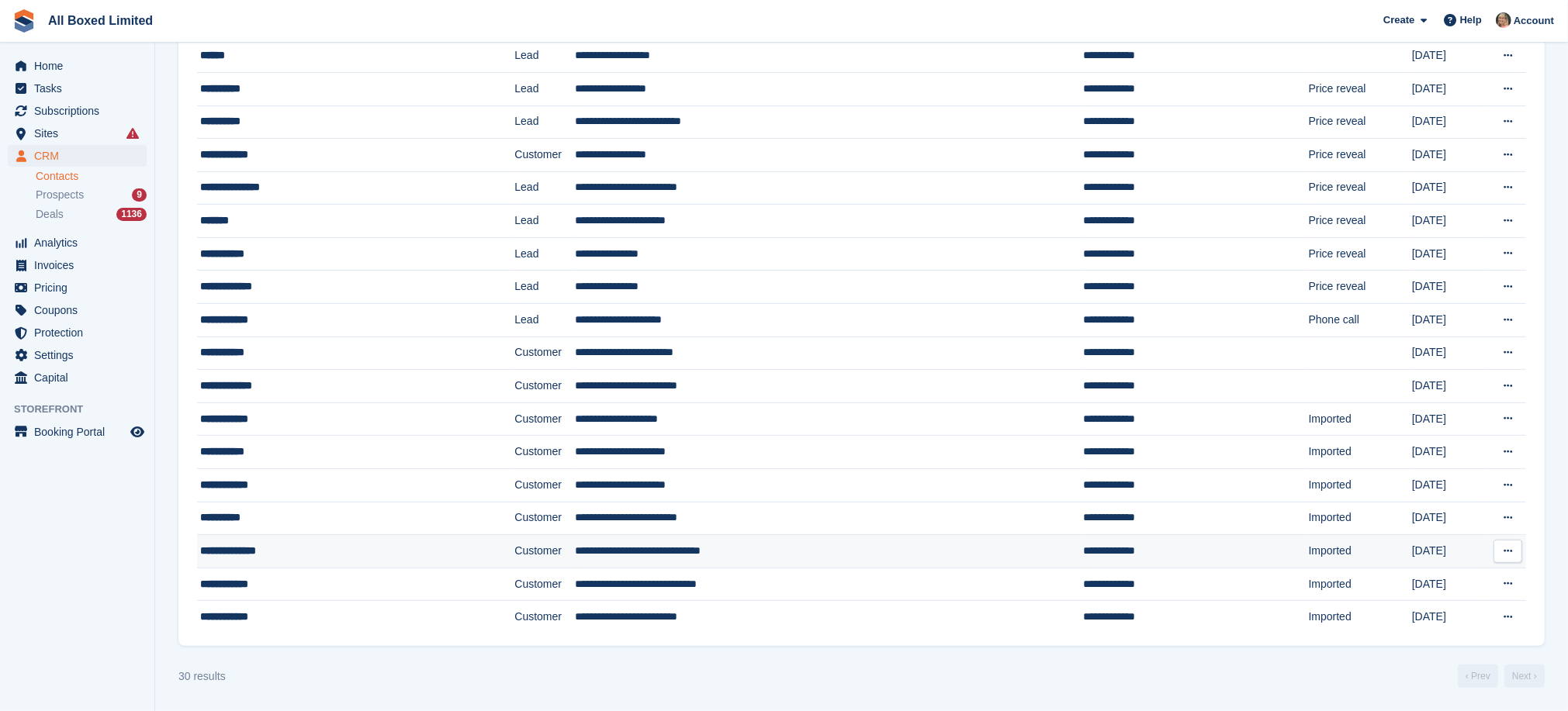
click at [575, 552] on td "**********" at bounding box center [830, 552] width 509 height 34
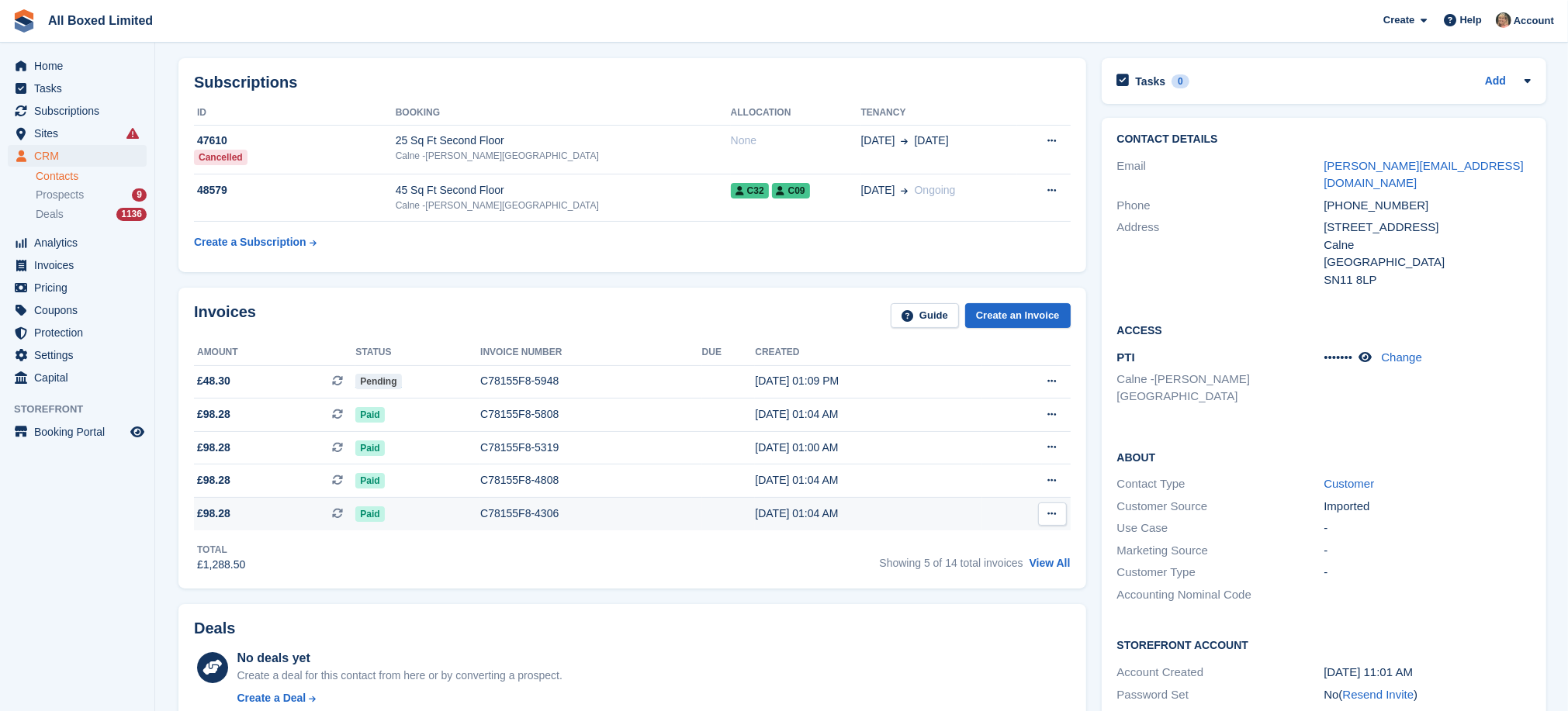
scroll to position [19, 0]
